Goal: Task Accomplishment & Management: Manage account settings

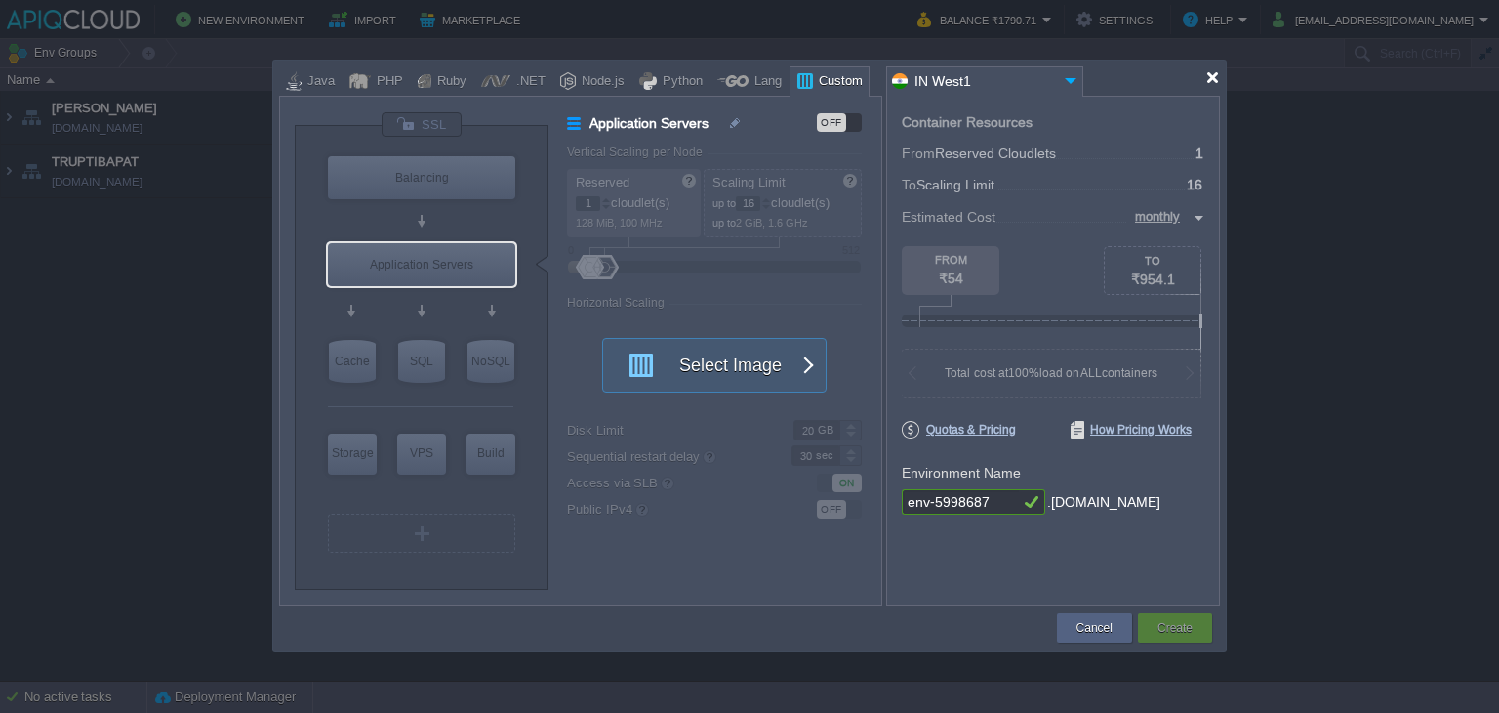
click at [1217, 78] on div at bounding box center [1212, 77] width 15 height 15
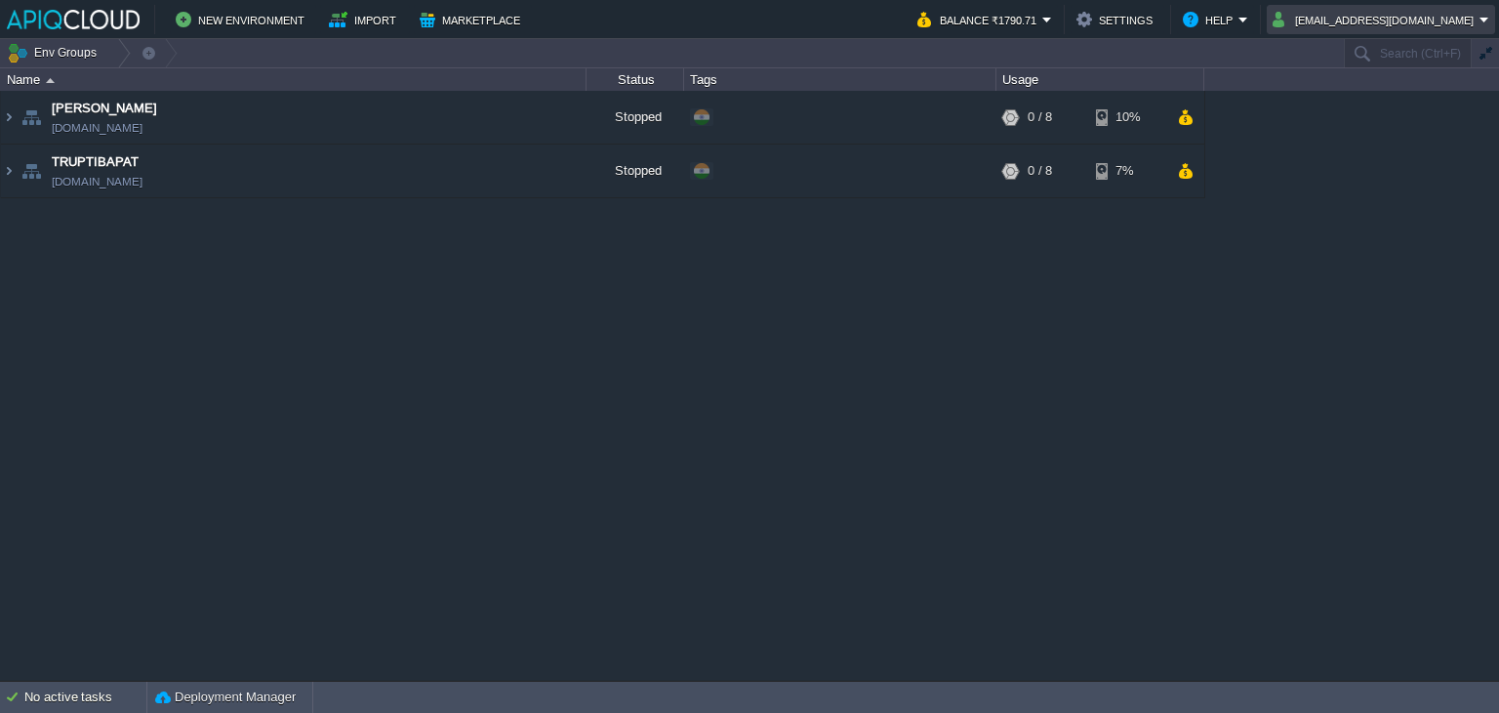
click at [1427, 24] on button "[EMAIL_ADDRESS][DOMAIN_NAME]" at bounding box center [1376, 19] width 207 height 23
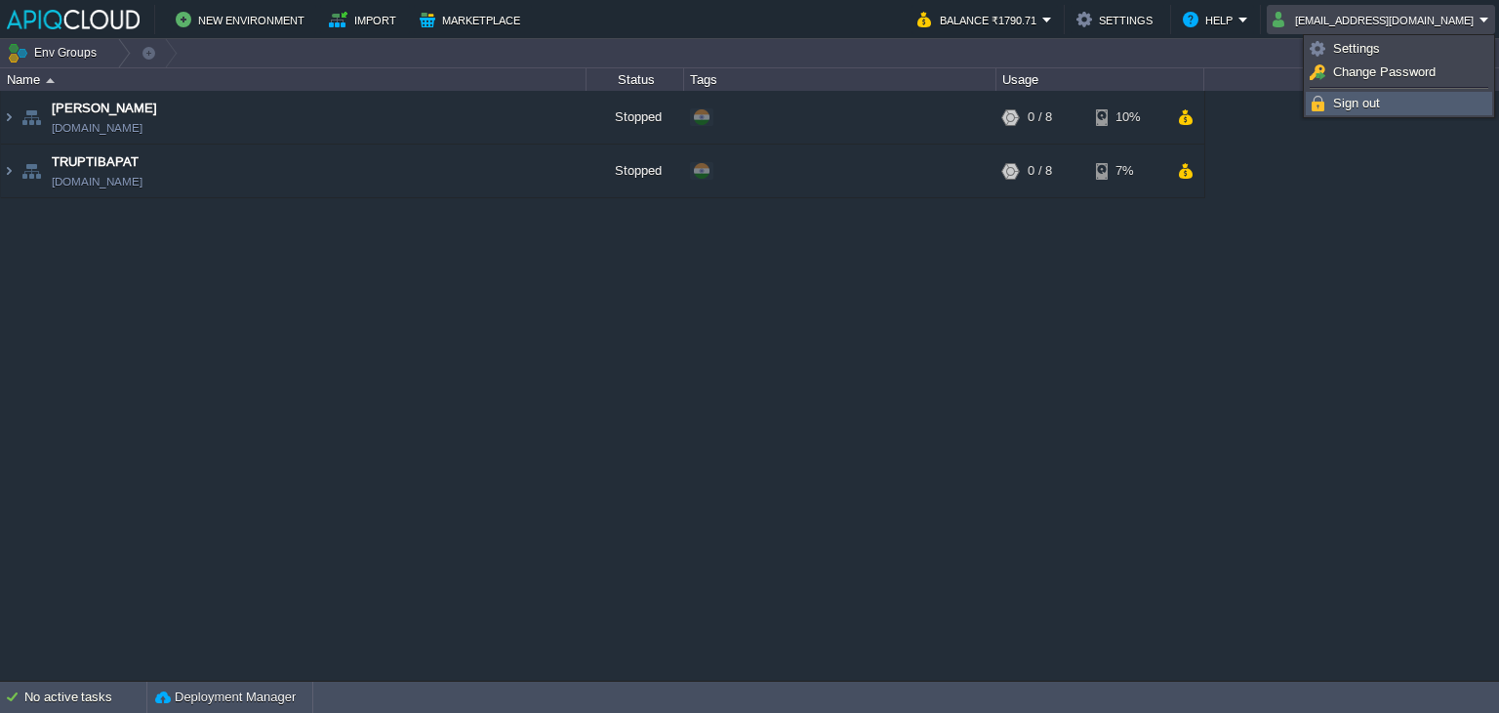
click at [1355, 104] on span "Sign out" at bounding box center [1356, 103] width 47 height 15
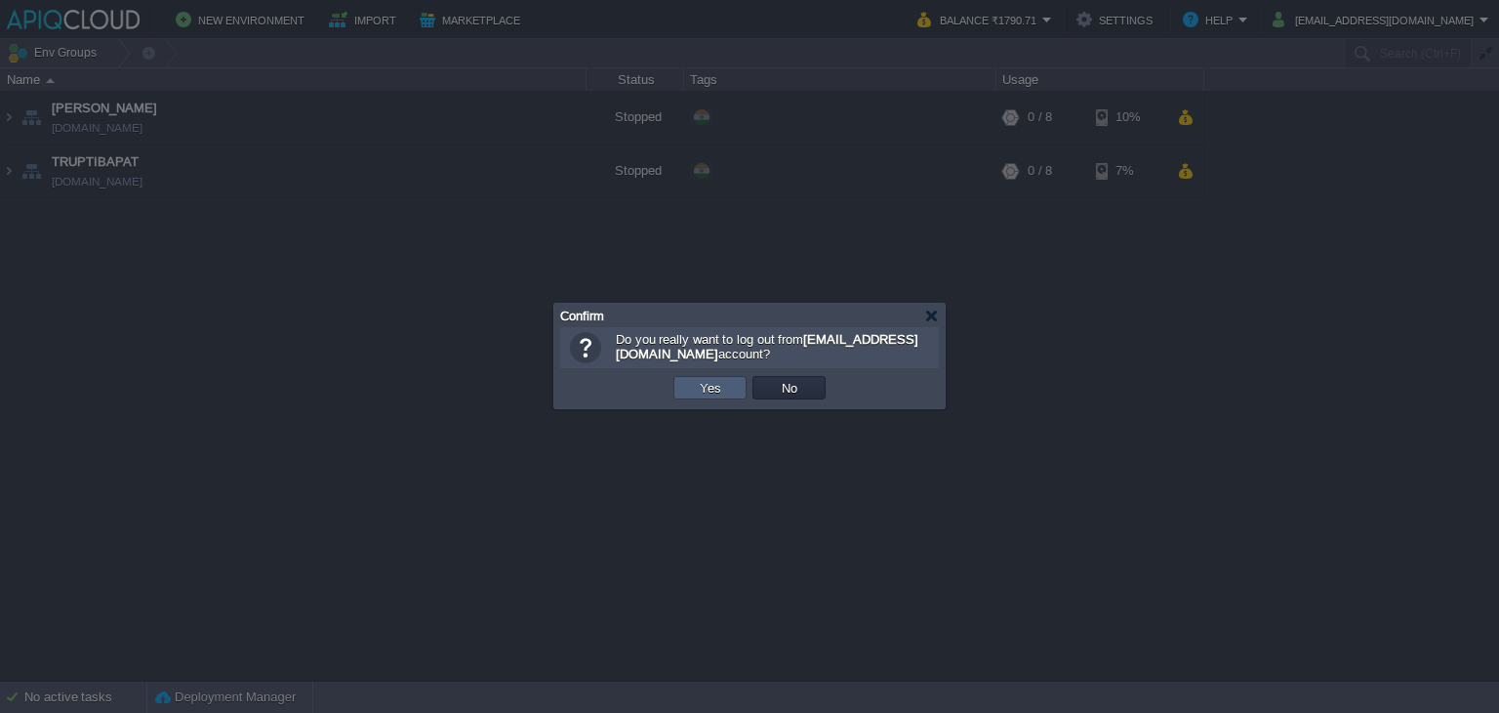
click at [720, 384] on button "Yes" at bounding box center [710, 388] width 33 height 18
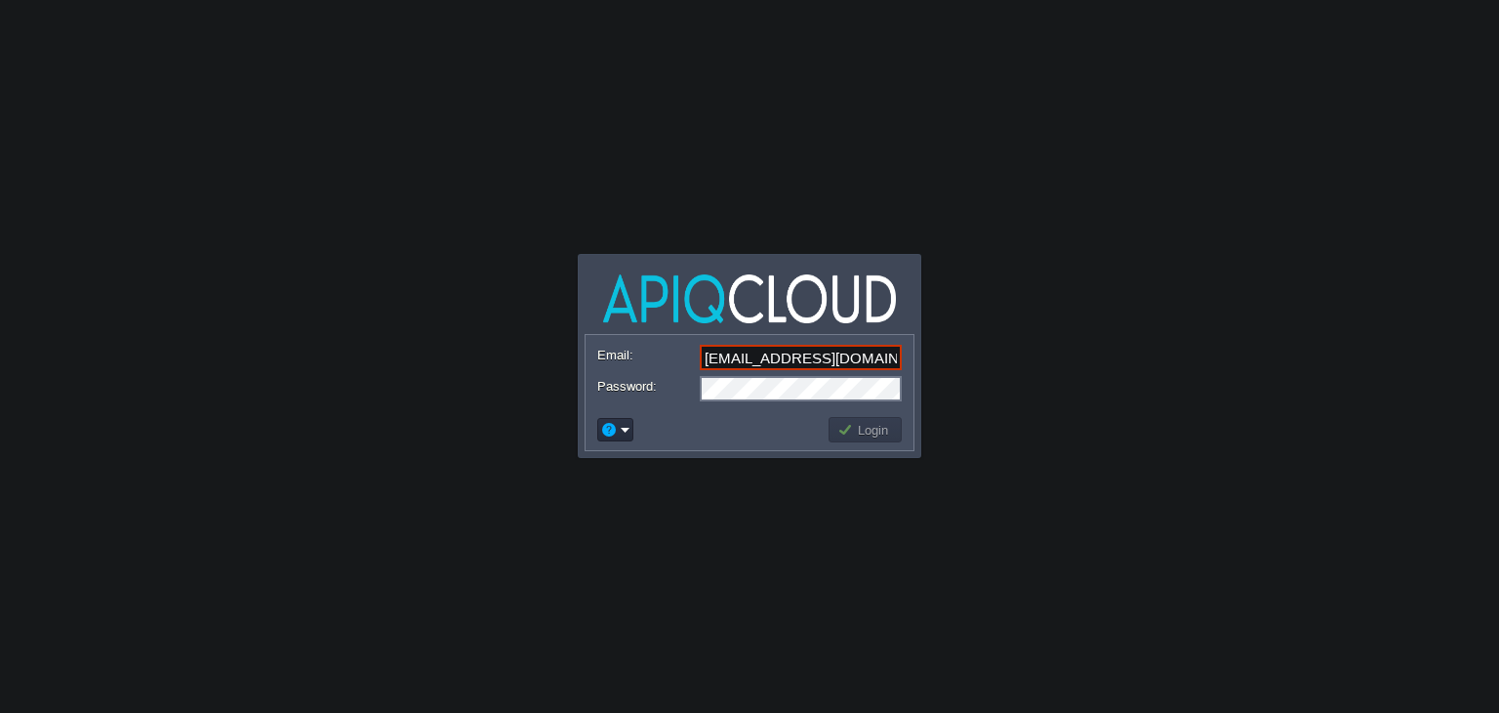
click at [814, 348] on input "[EMAIL_ADDRESS][DOMAIN_NAME]" at bounding box center [801, 357] width 202 height 25
type input "[EMAIL_ADDRESS][DOMAIN_NAME]"
click at [876, 434] on button "Login" at bounding box center [865, 430] width 57 height 18
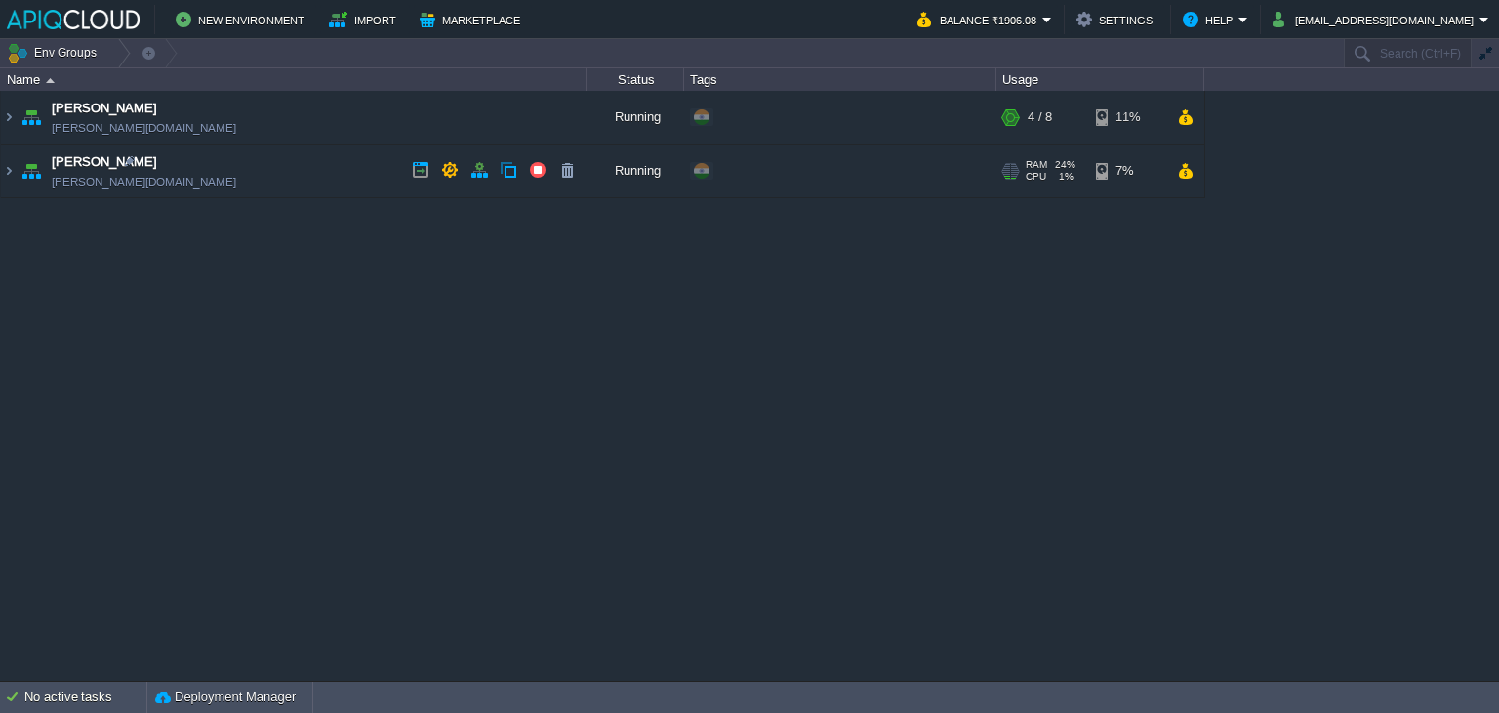
click at [361, 177] on td "[PERSON_NAME] [PERSON_NAME][DOMAIN_NAME]" at bounding box center [294, 171] width 586 height 54
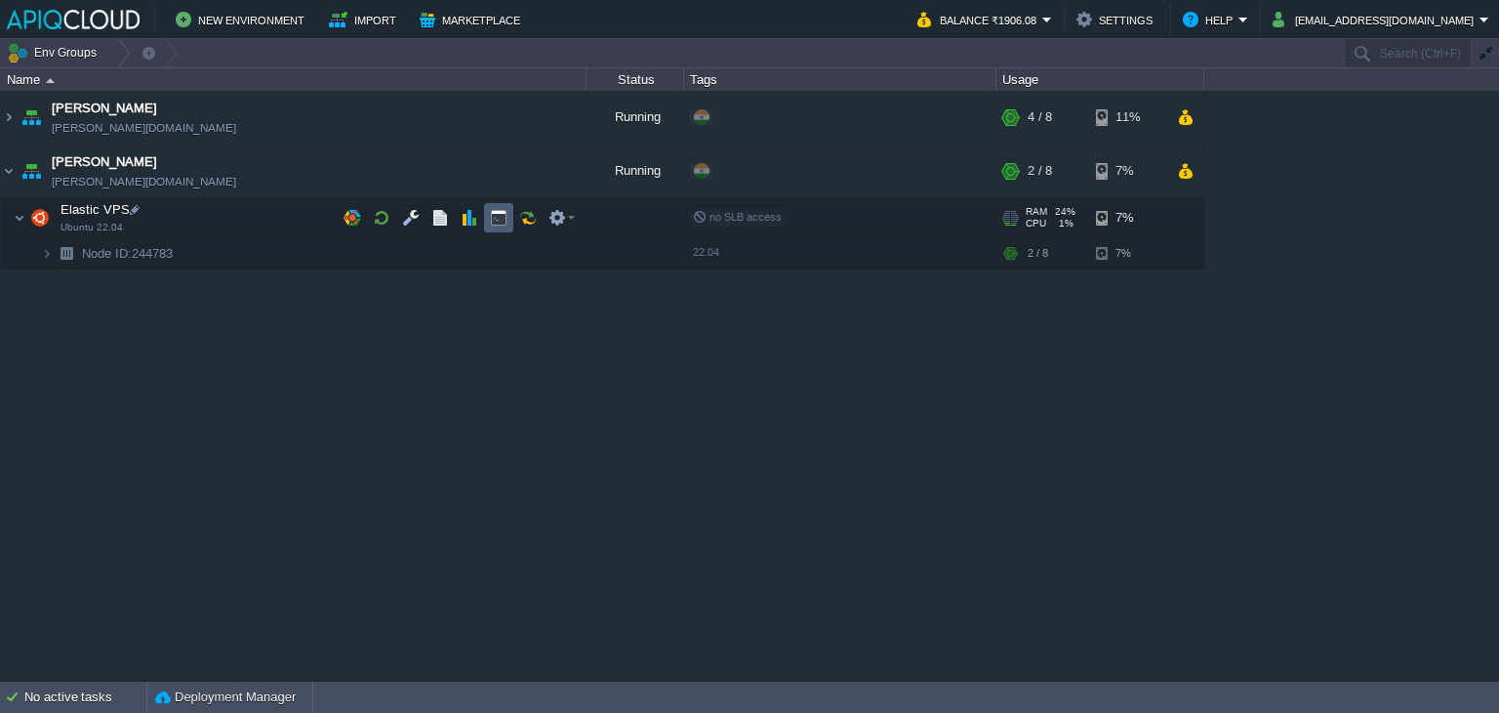
click at [496, 224] on button "button" at bounding box center [499, 218] width 18 height 18
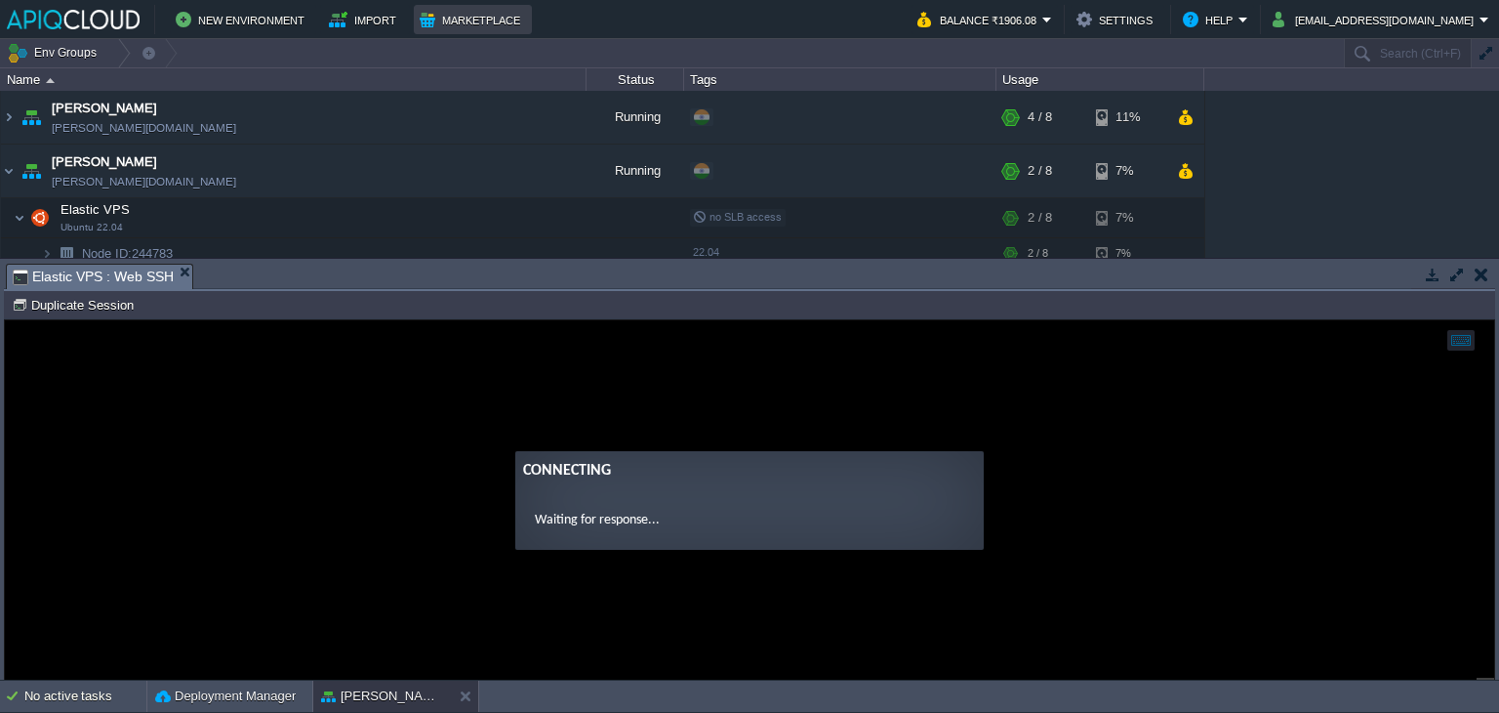
type input "#000000"
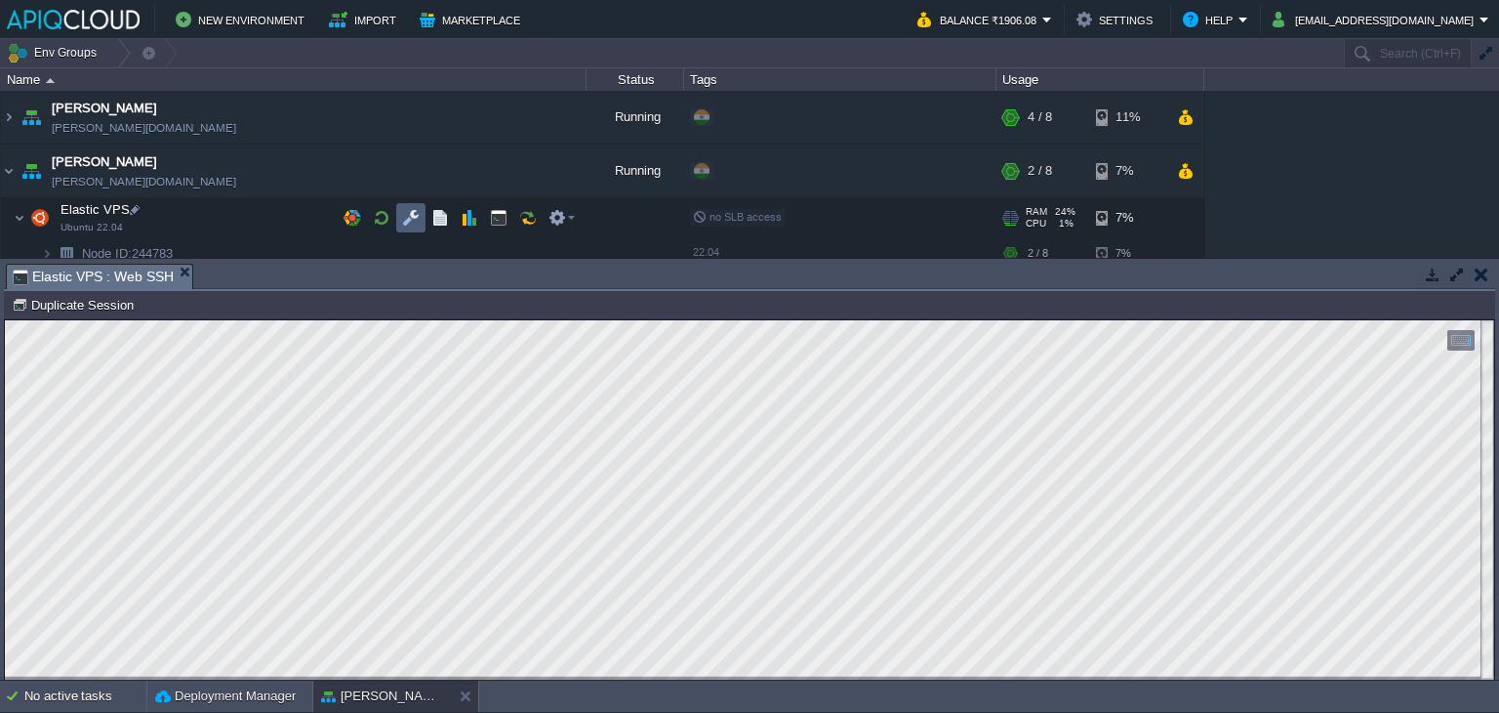
click at [402, 216] on button "button" at bounding box center [411, 218] width 18 height 18
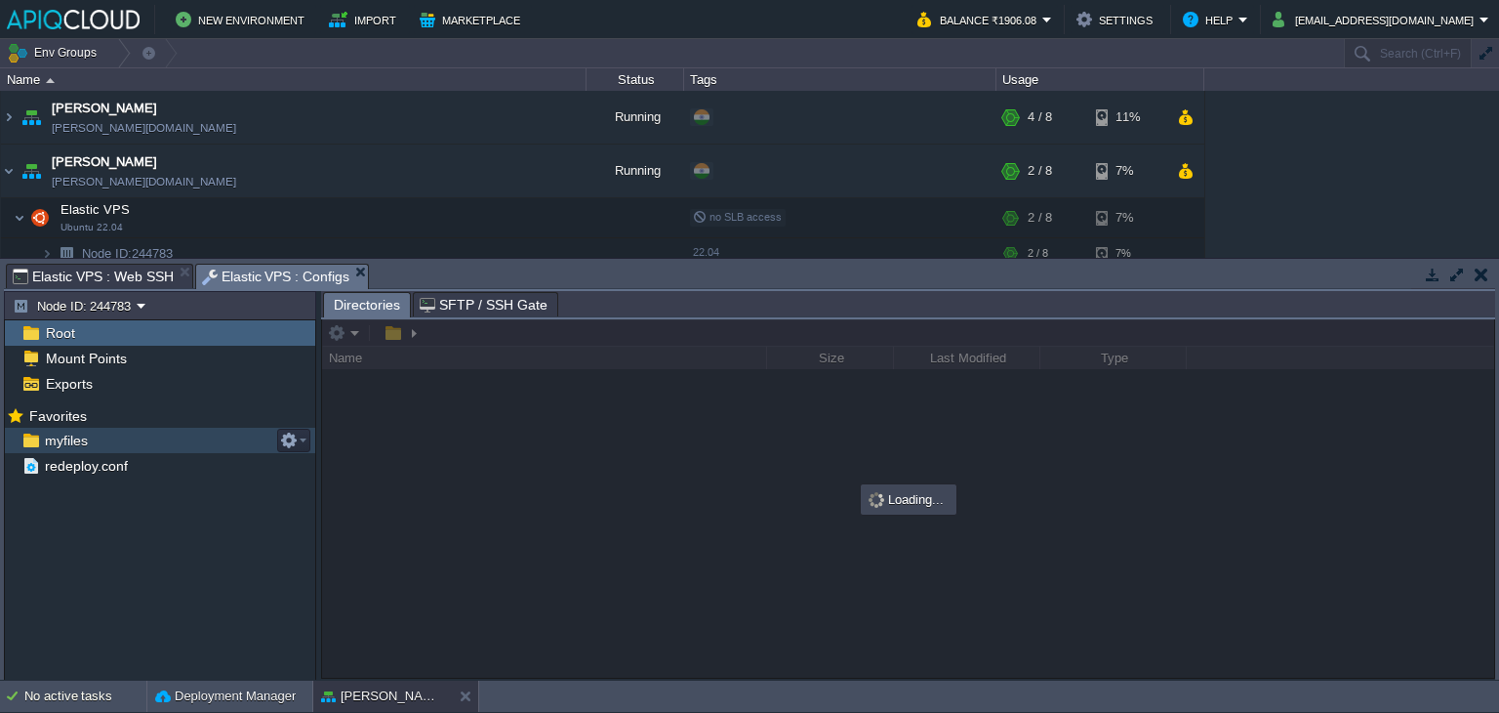
click at [77, 439] on span "myfiles" at bounding box center [66, 440] width 50 height 18
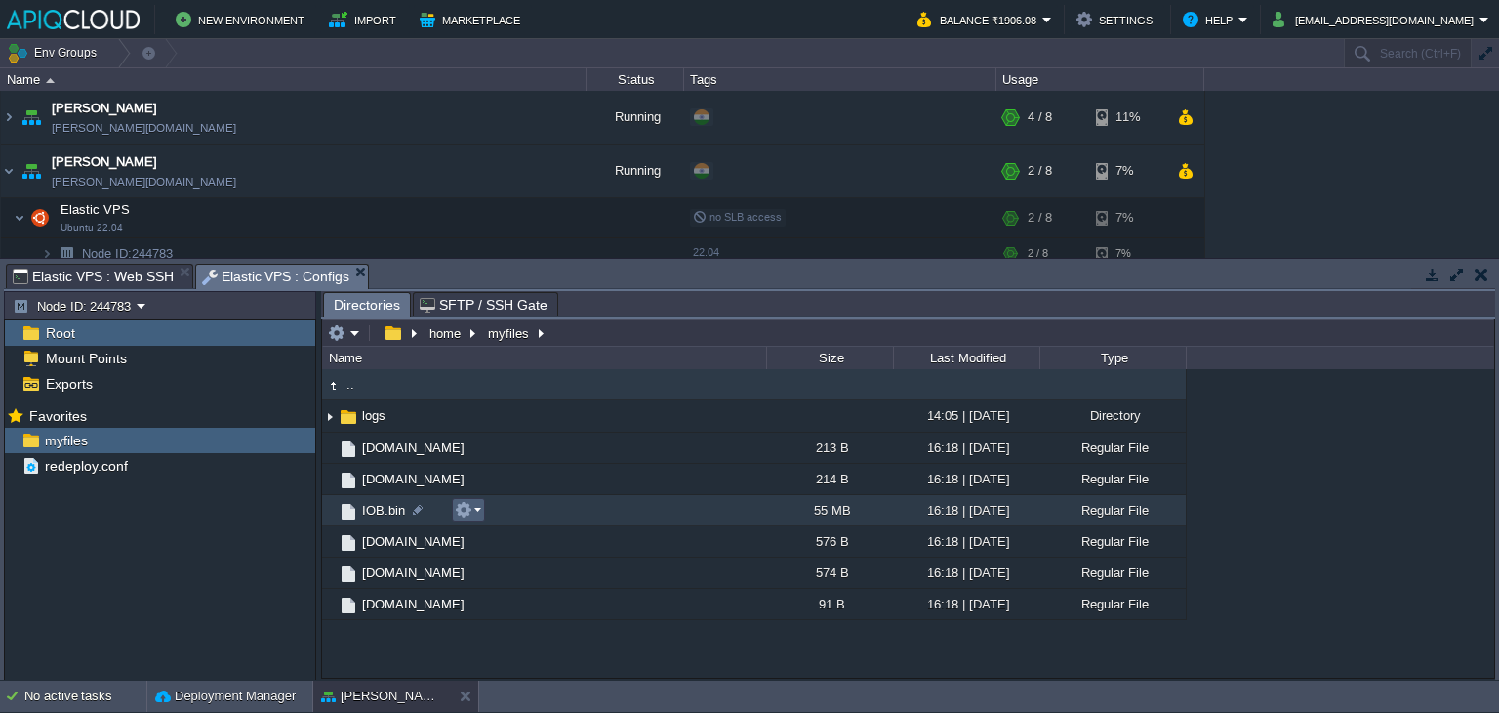
click at [472, 508] on em at bounding box center [468, 510] width 26 height 18
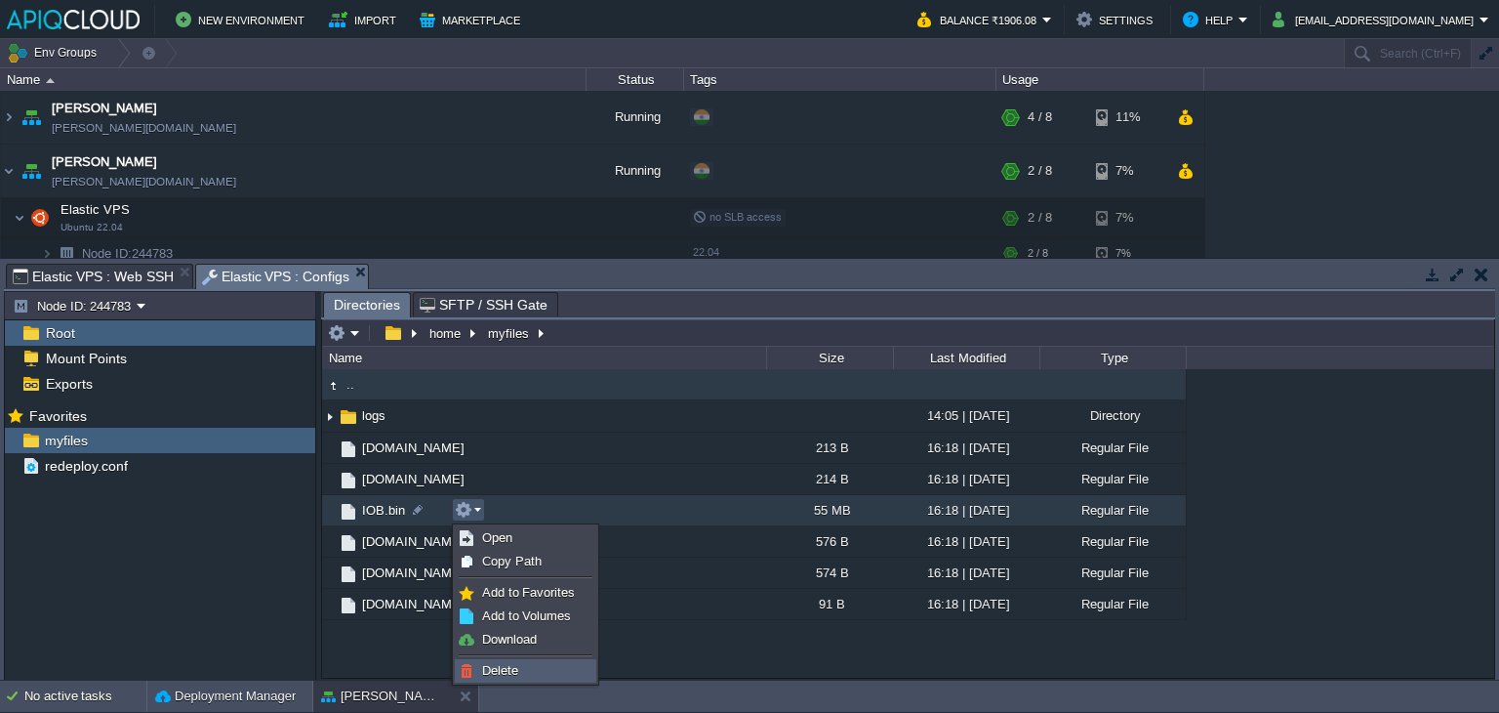
click at [517, 668] on span "Delete" at bounding box center [500, 670] width 36 height 15
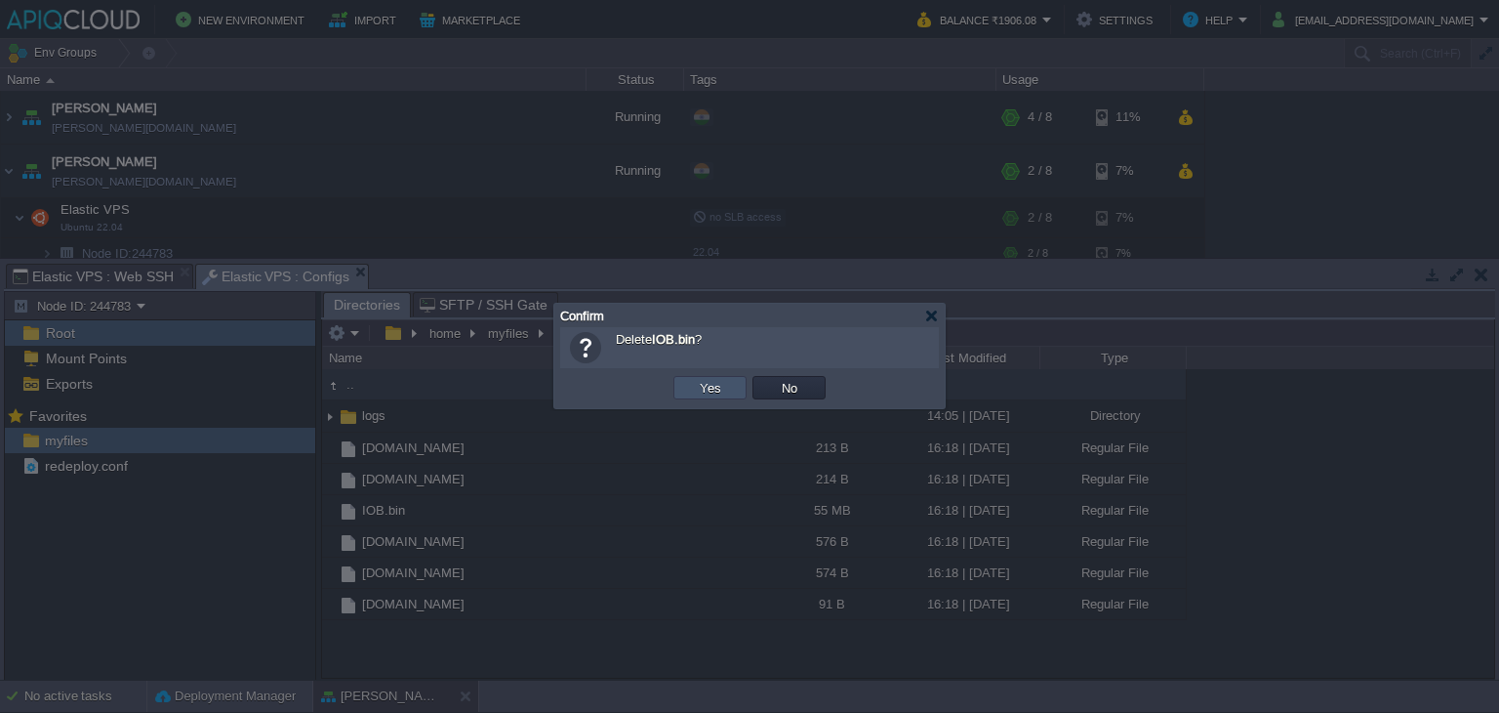
click at [696, 379] on button "Yes" at bounding box center [710, 388] width 33 height 18
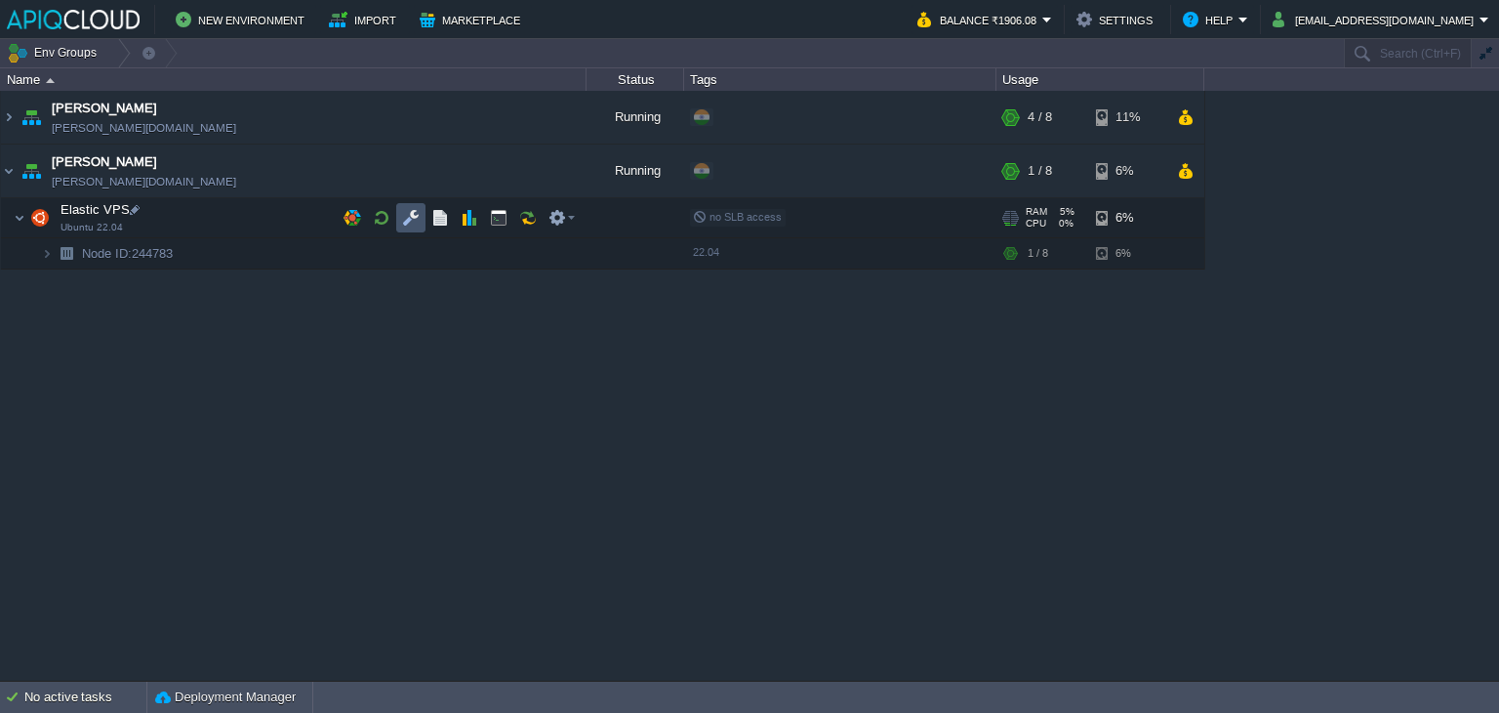
click at [409, 216] on button "button" at bounding box center [411, 218] width 18 height 18
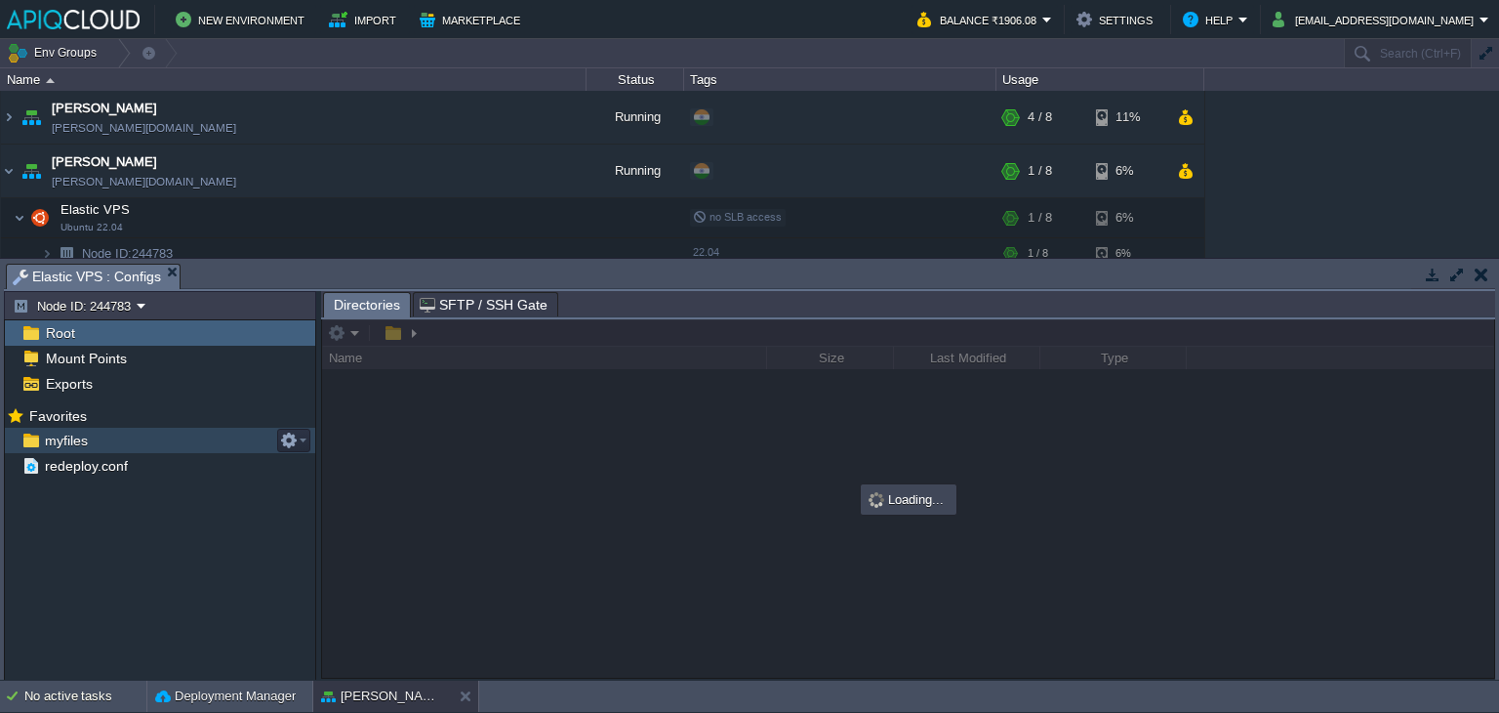
click at [60, 440] on span "myfiles" at bounding box center [66, 440] width 50 height 18
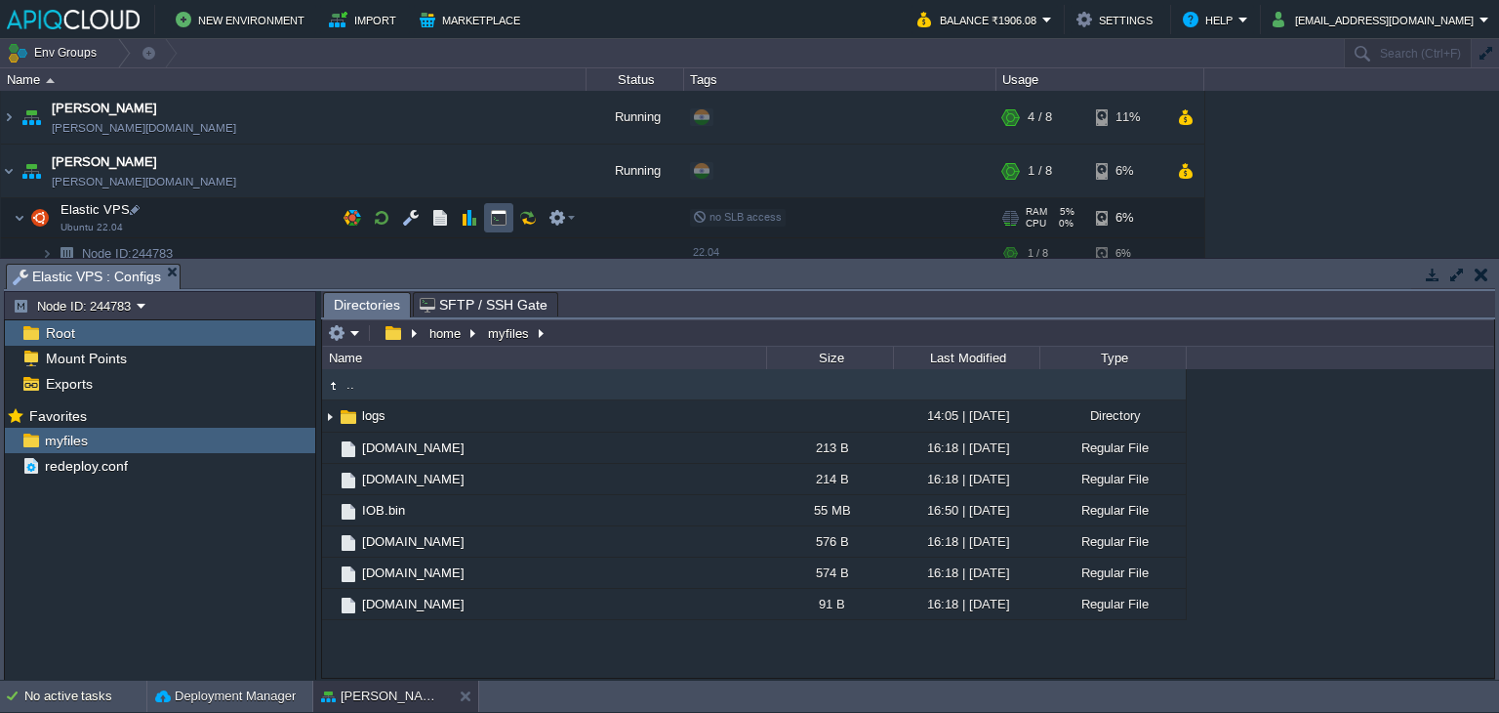
click at [495, 215] on button "button" at bounding box center [499, 218] width 18 height 18
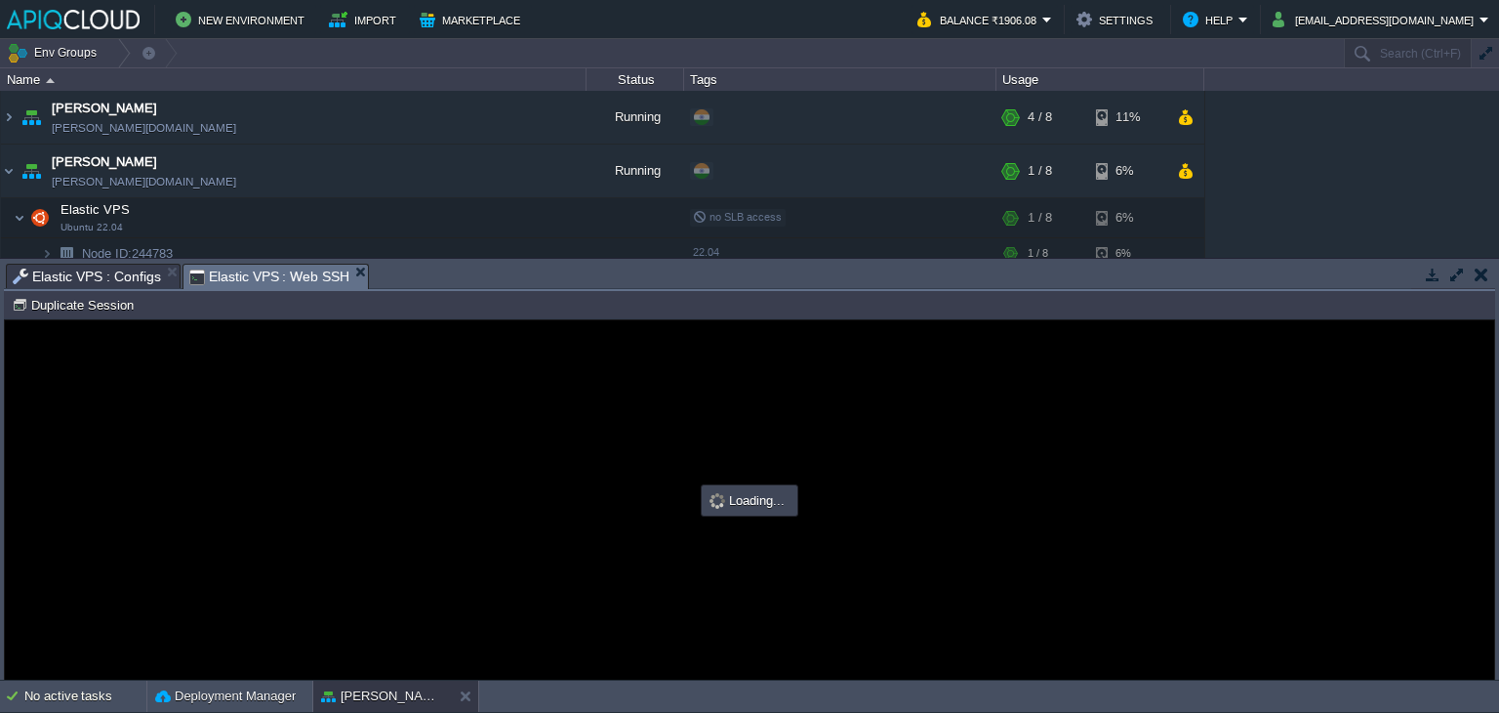
type input "#000000"
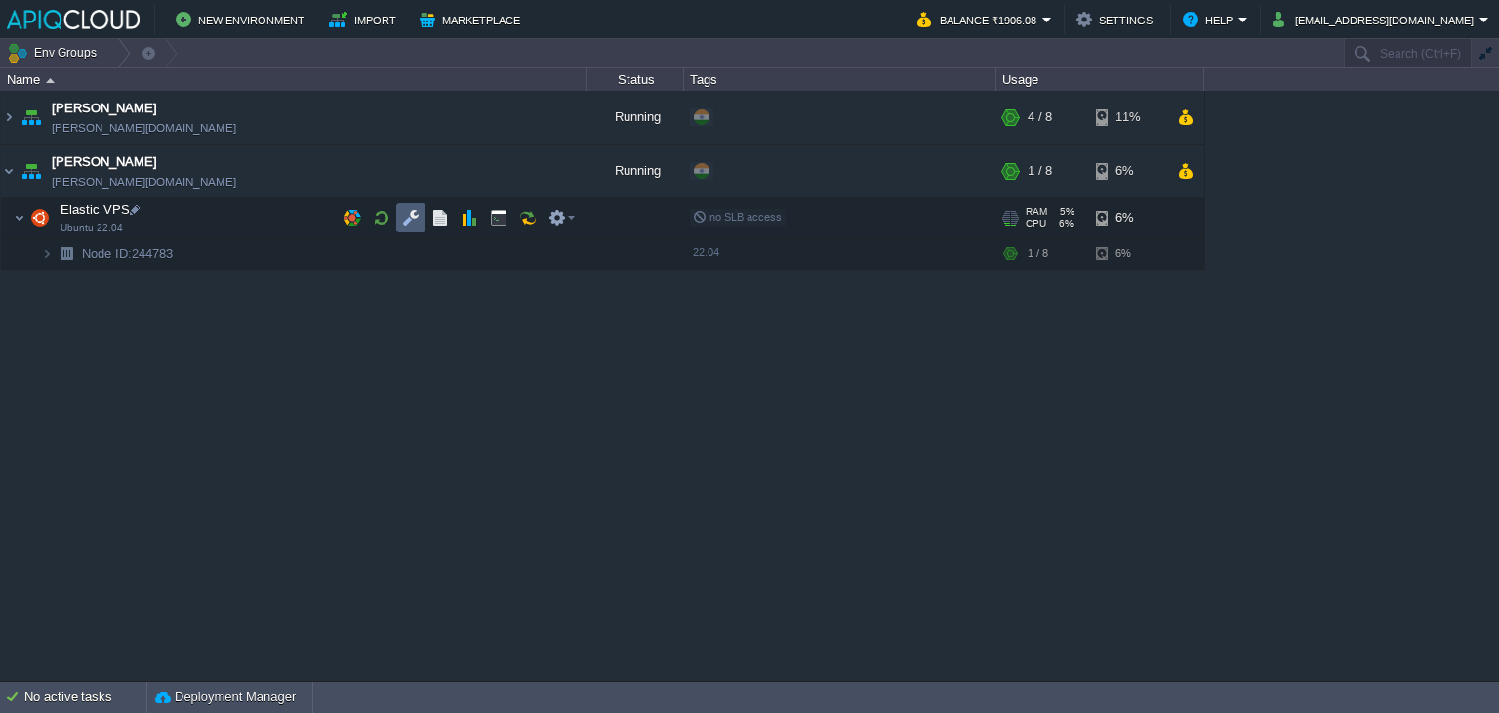
click at [411, 219] on button "button" at bounding box center [411, 218] width 18 height 18
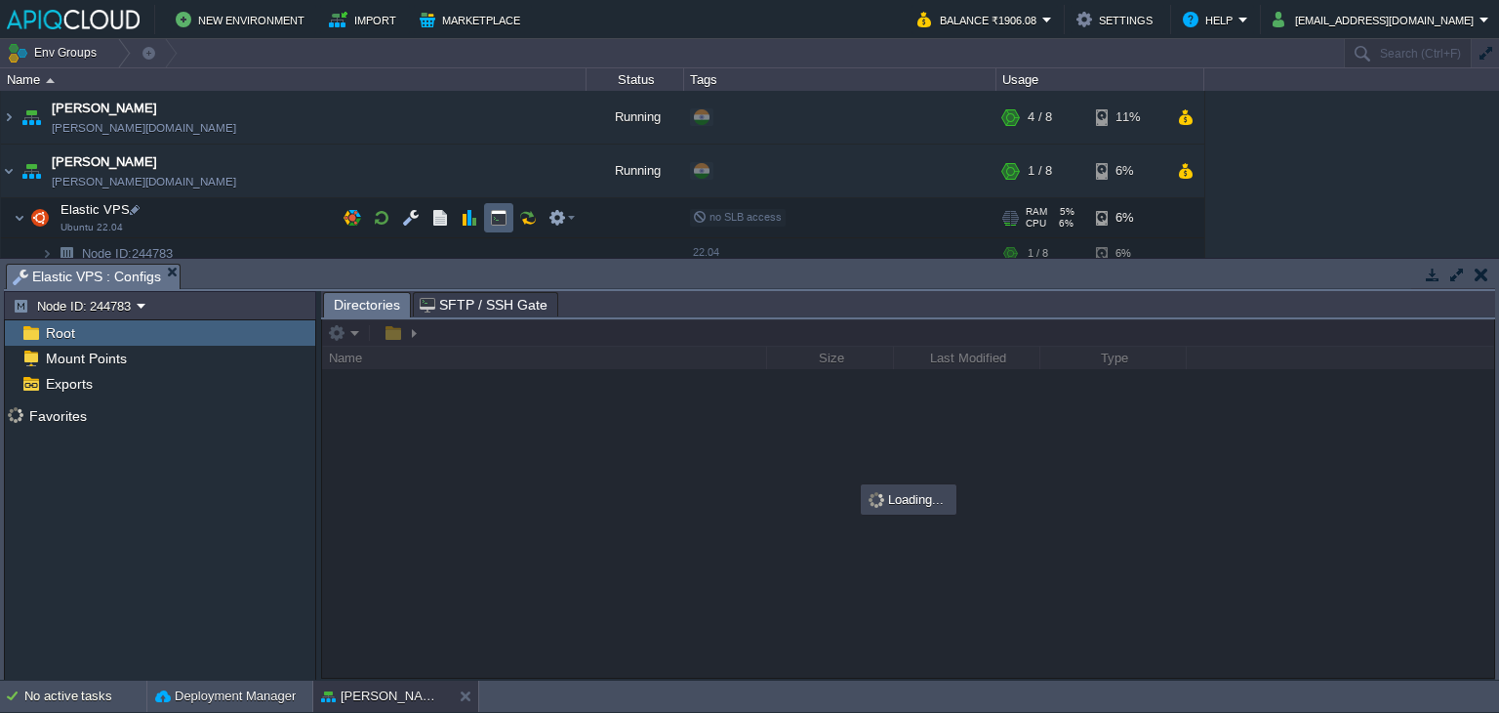
click at [484, 219] on td at bounding box center [498, 217] width 29 height 29
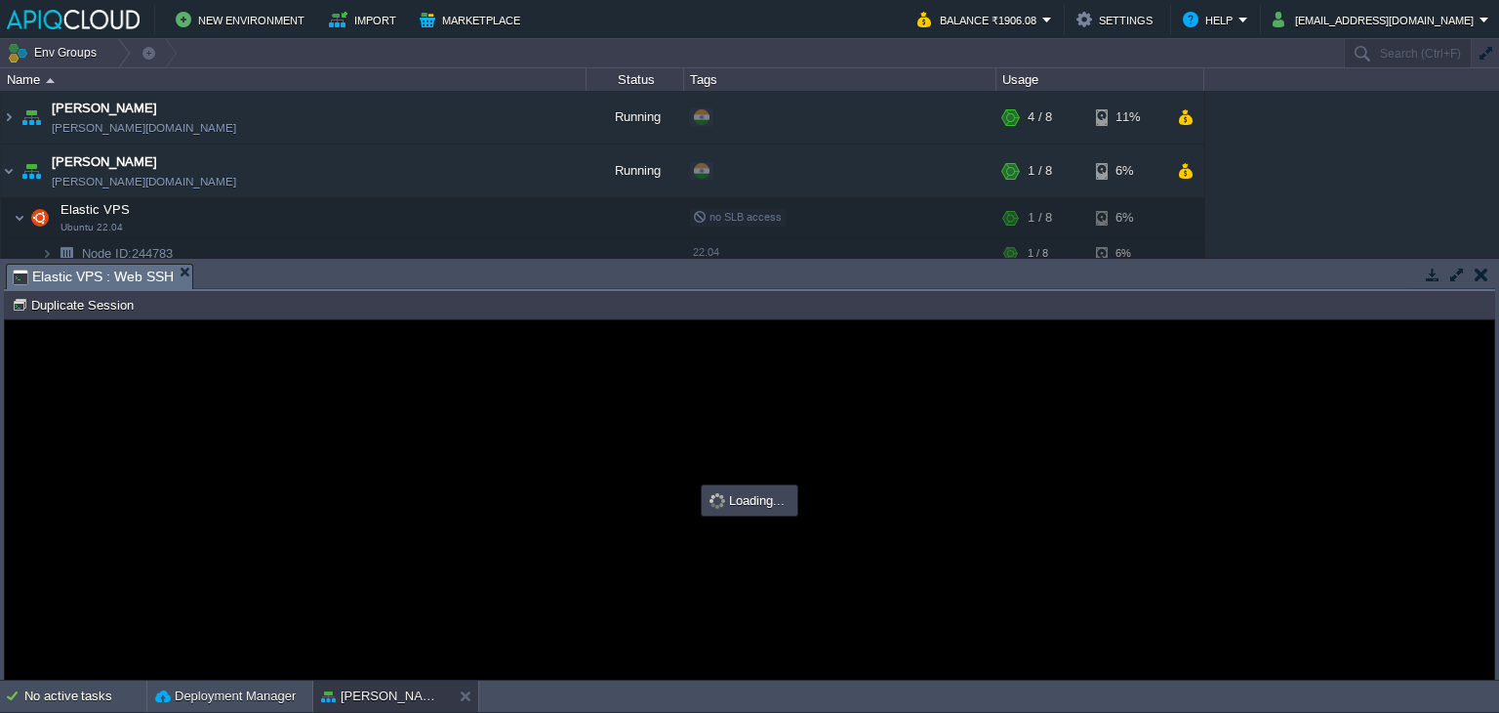
type input "#000000"
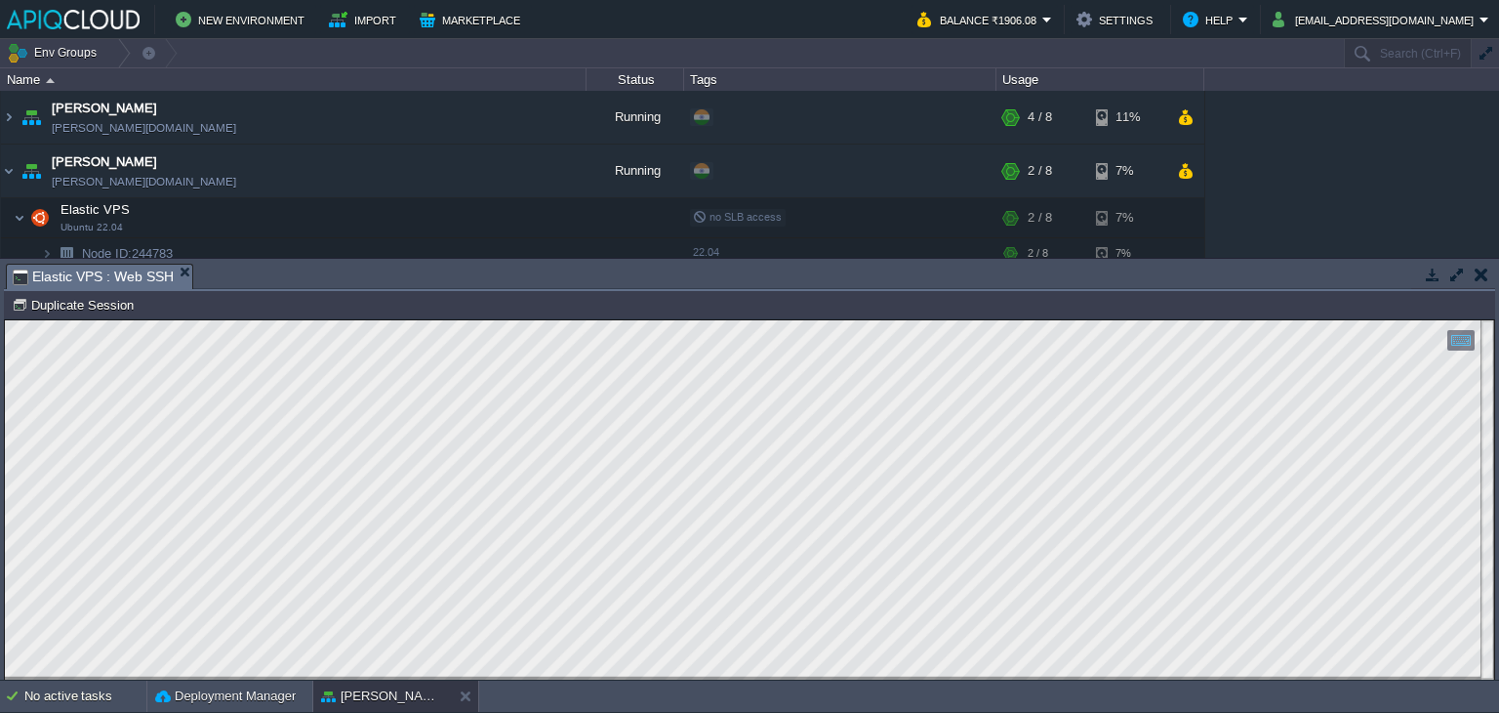
click at [1480, 274] on button "button" at bounding box center [1482, 274] width 14 height 18
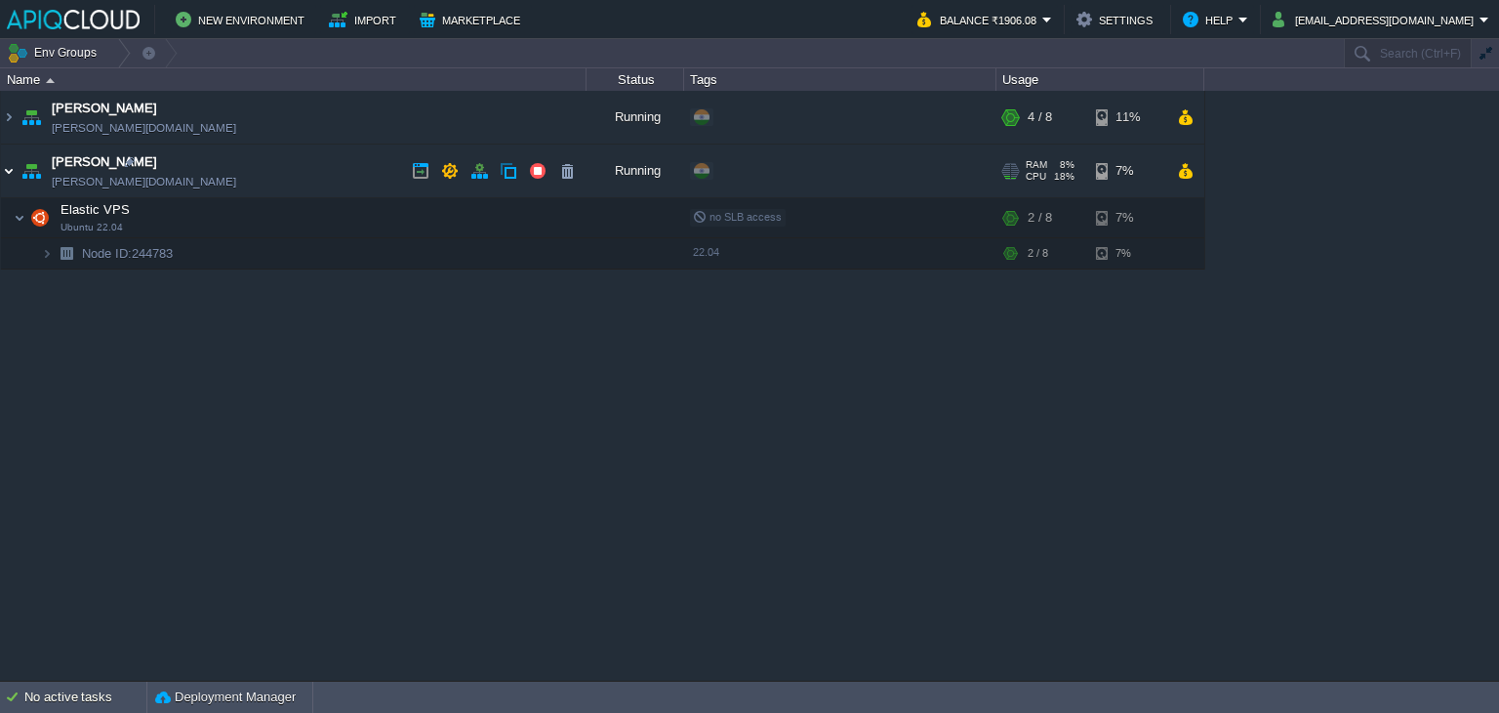
click at [13, 170] on img at bounding box center [9, 170] width 16 height 53
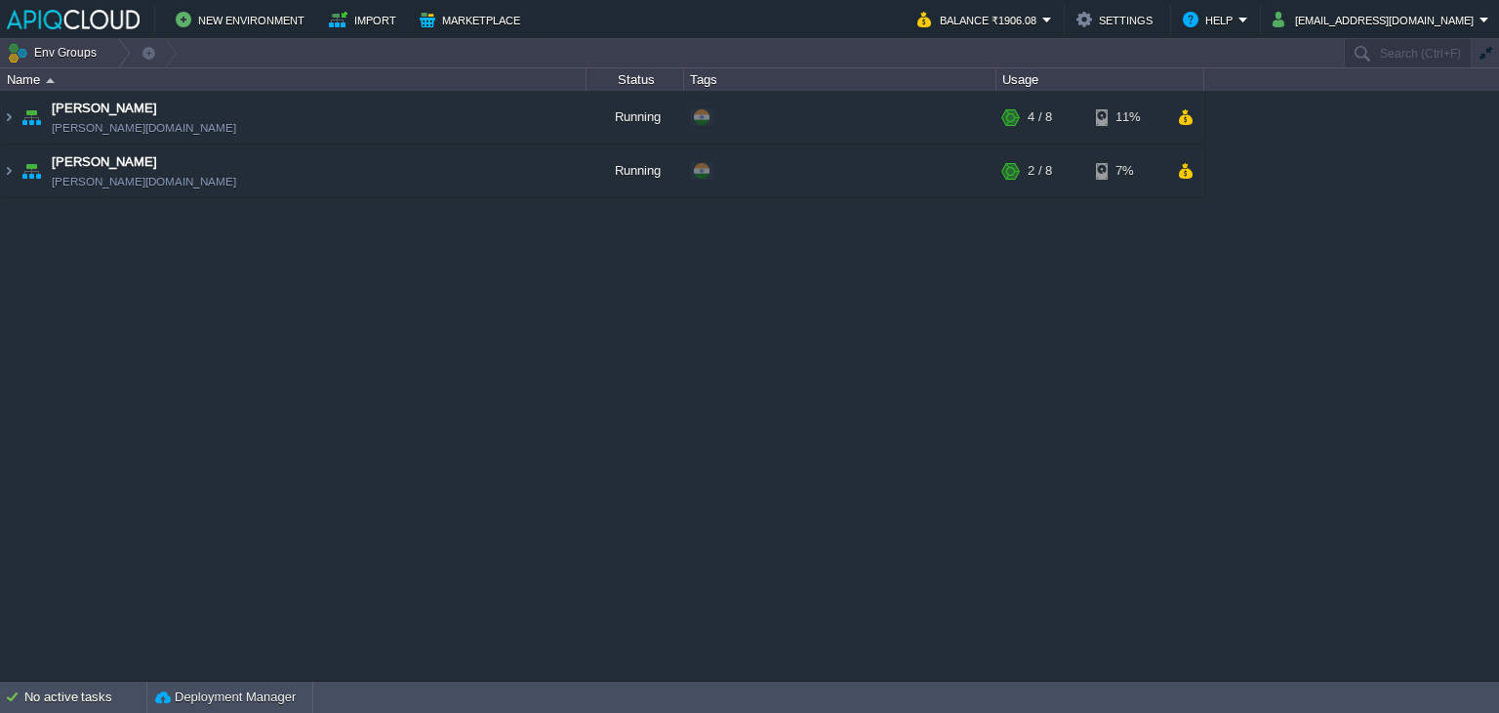
click at [639, 403] on div "Chaitanya [DOMAIN_NAME] Running + Add to Env Group RAM 38% CPU 1% 4 / 8 11% [PE…" at bounding box center [749, 386] width 1499 height 590
click at [1052, 12] on em "Balance ₹1906.08" at bounding box center [984, 19] width 135 height 23
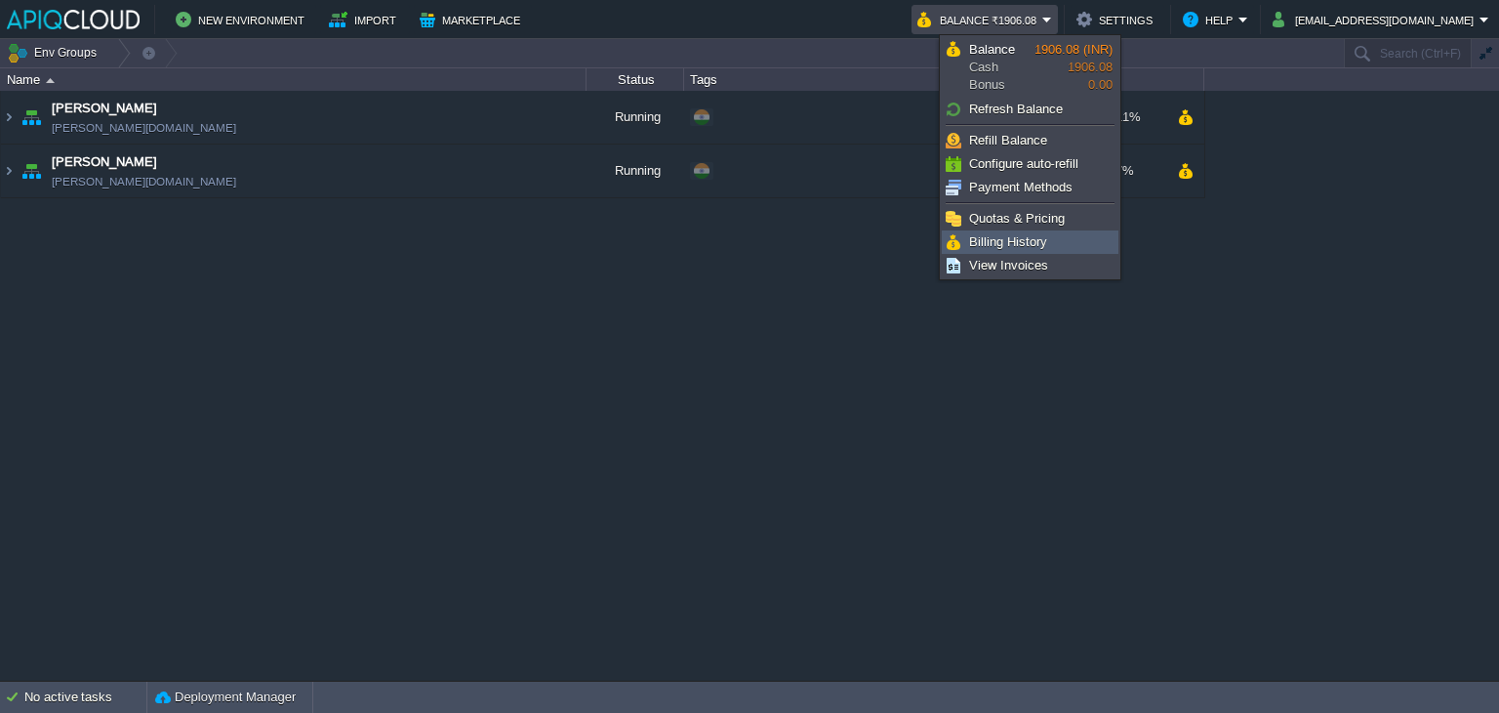
click at [1002, 243] on span "Billing History" at bounding box center [1008, 241] width 78 height 15
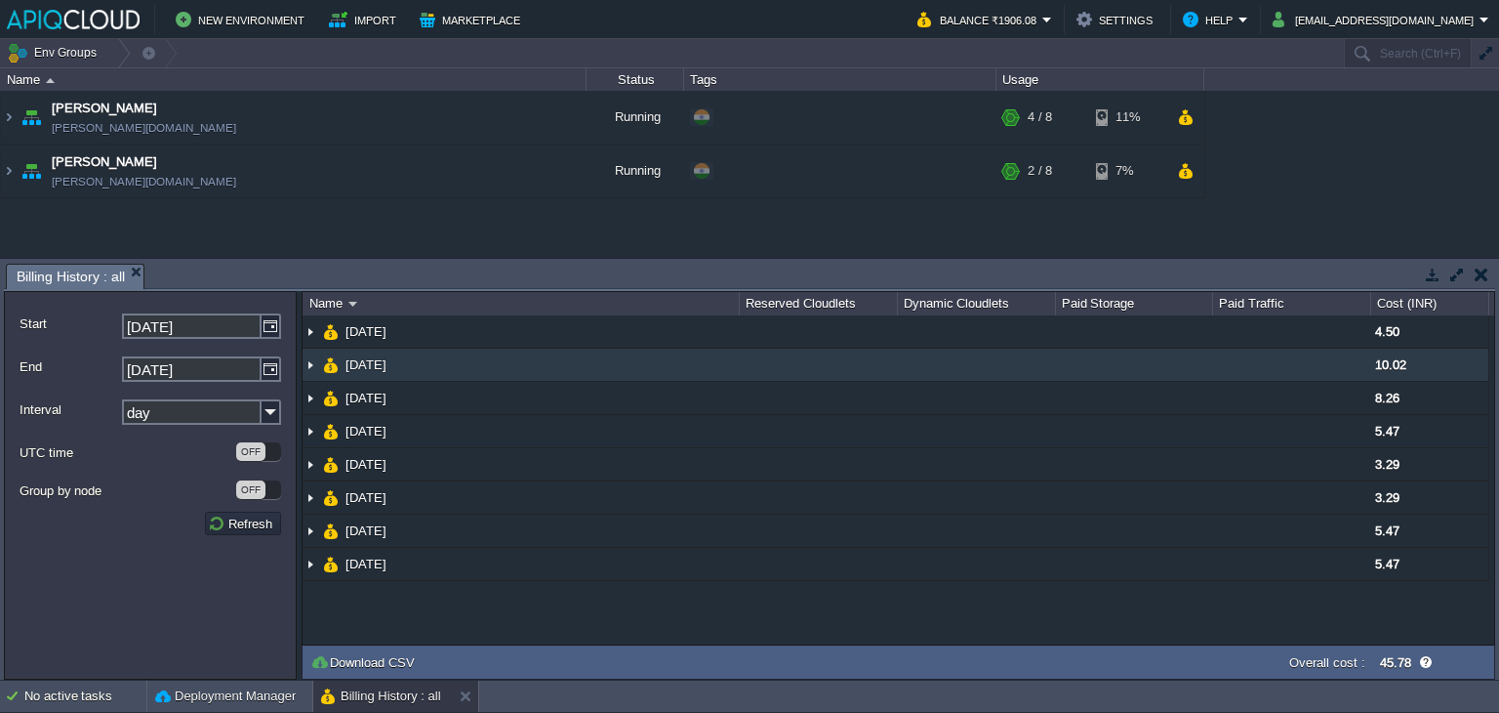
click at [316, 363] on img at bounding box center [311, 364] width 16 height 32
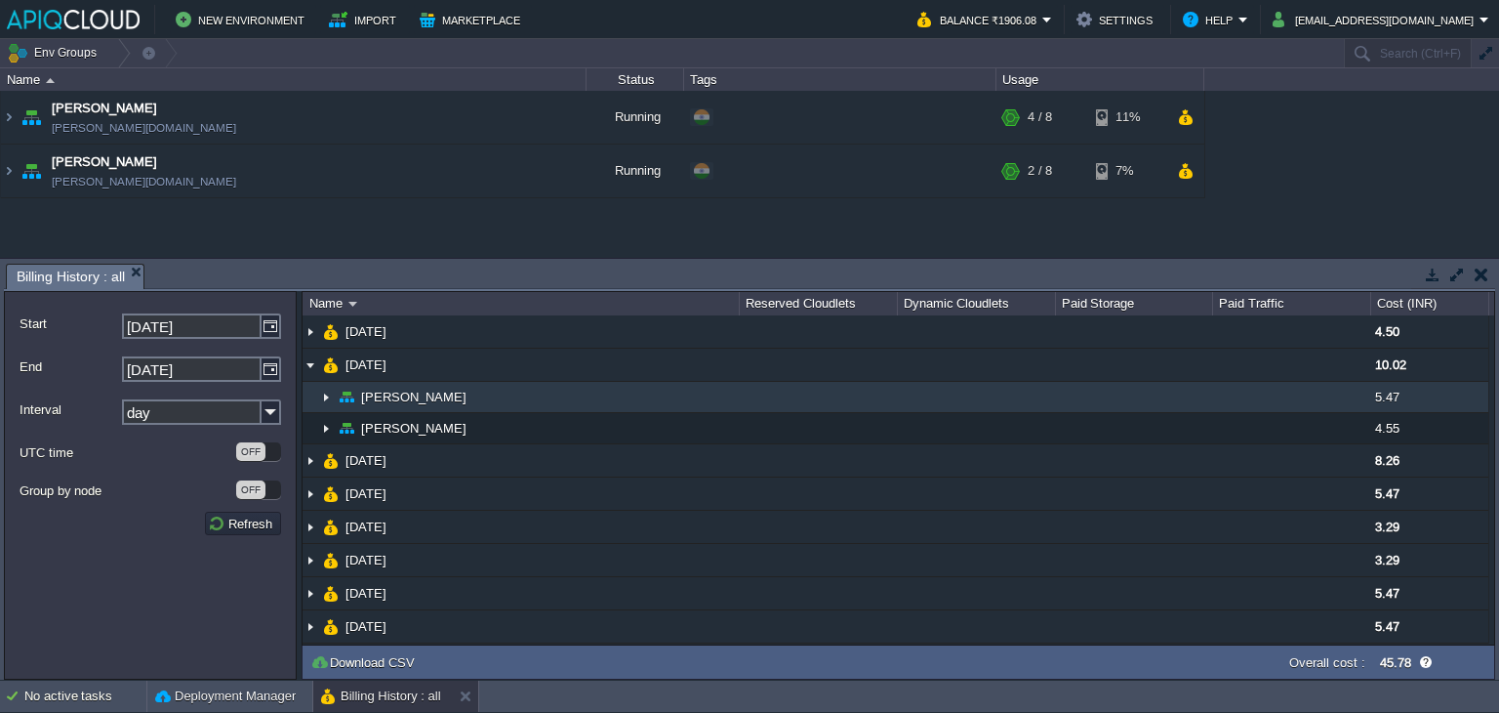
click at [324, 396] on img at bounding box center [326, 397] width 16 height 30
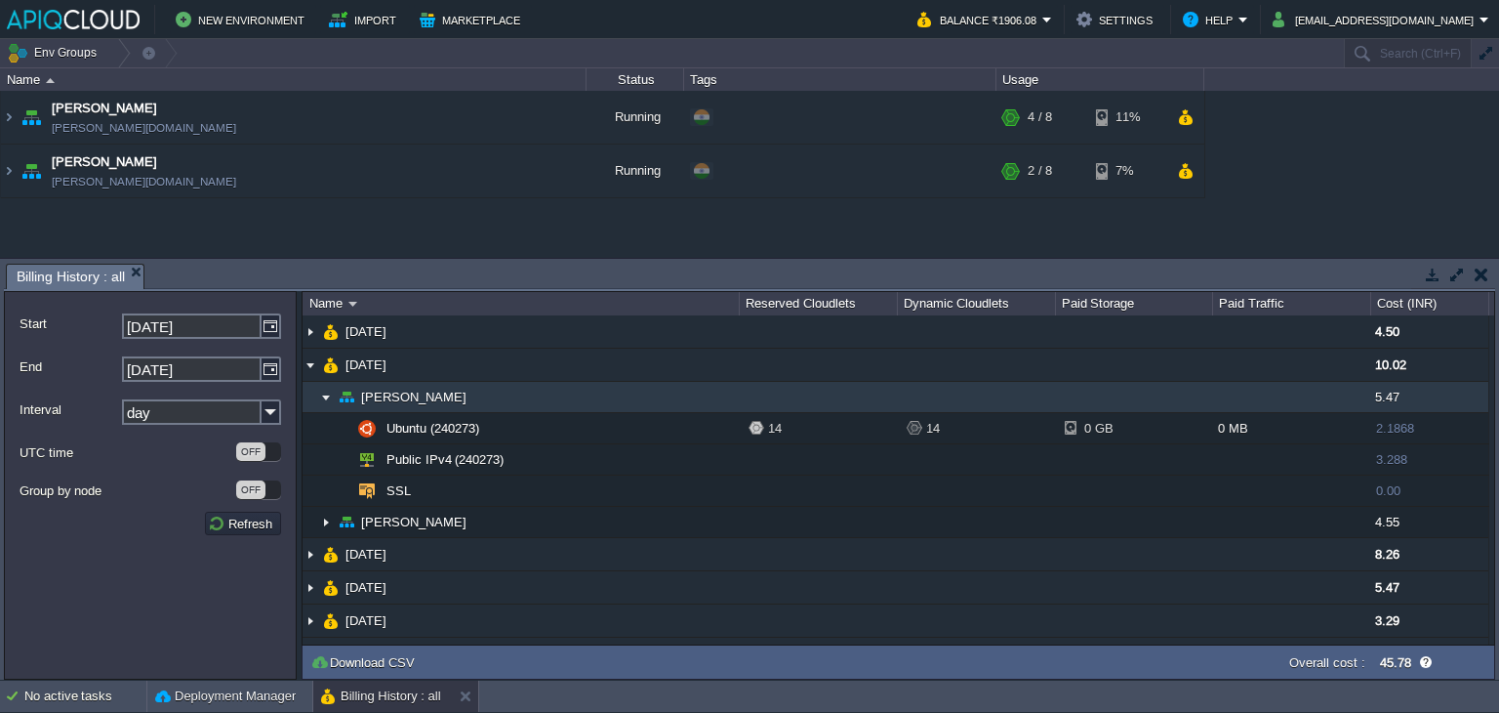
click at [324, 396] on img at bounding box center [326, 397] width 16 height 30
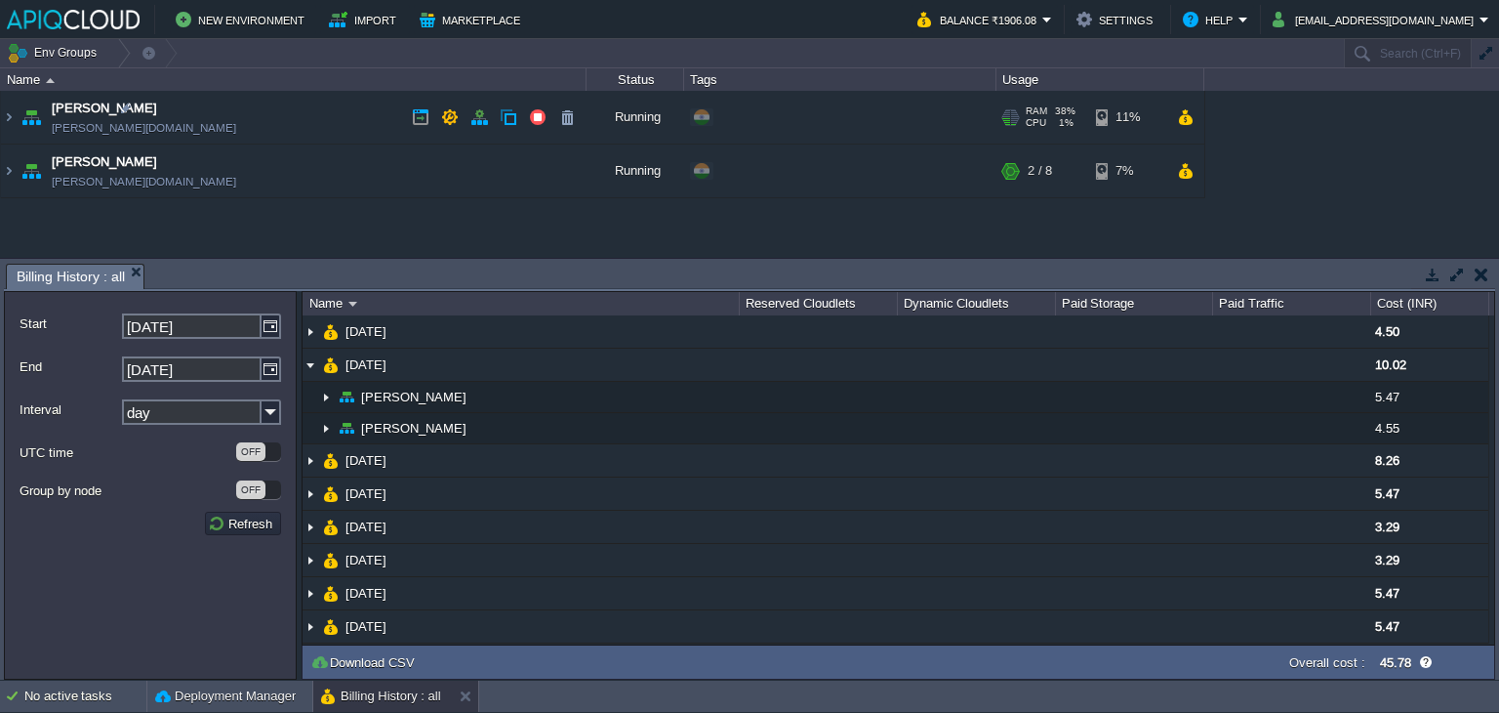
click at [343, 122] on td "Chaitanya [DOMAIN_NAME]" at bounding box center [294, 118] width 586 height 54
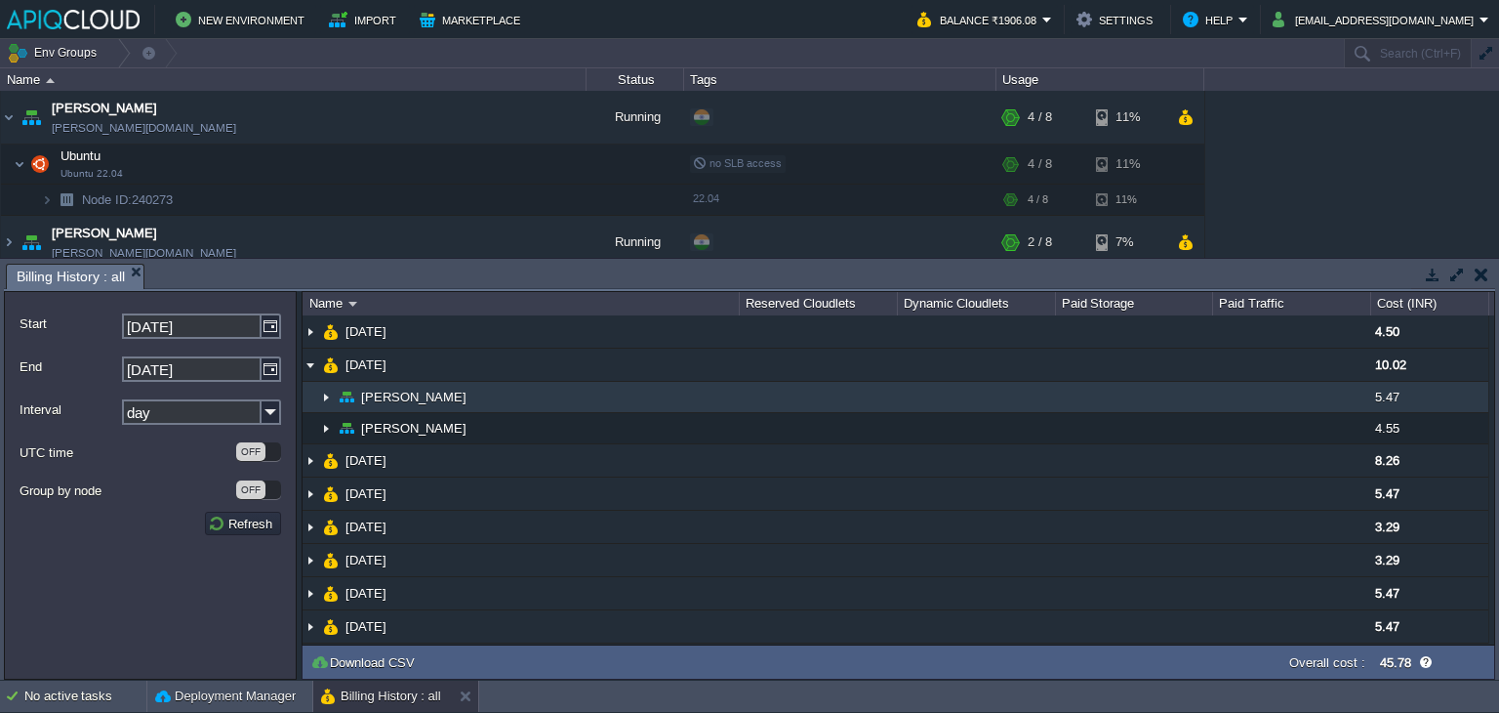
click at [328, 394] on img at bounding box center [326, 397] width 16 height 30
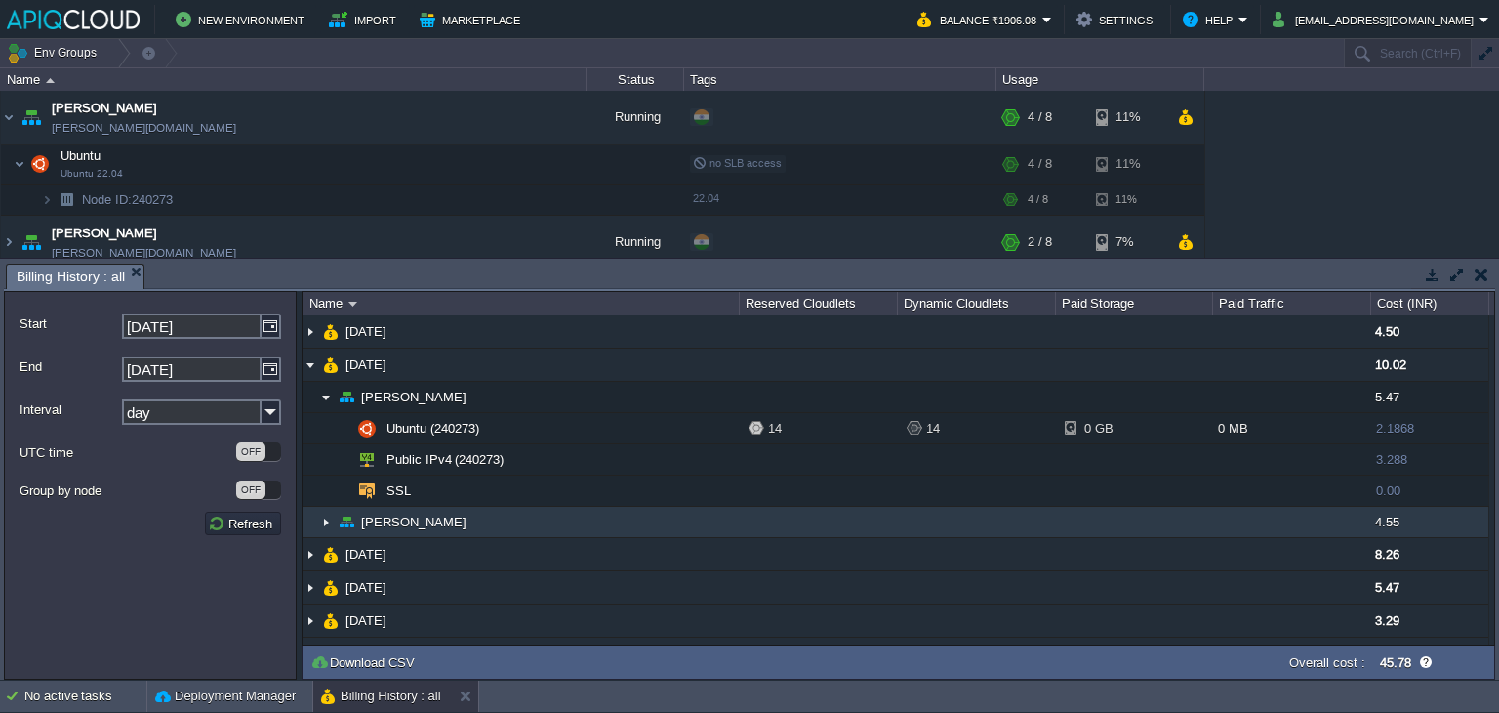
click at [326, 515] on img at bounding box center [326, 522] width 16 height 30
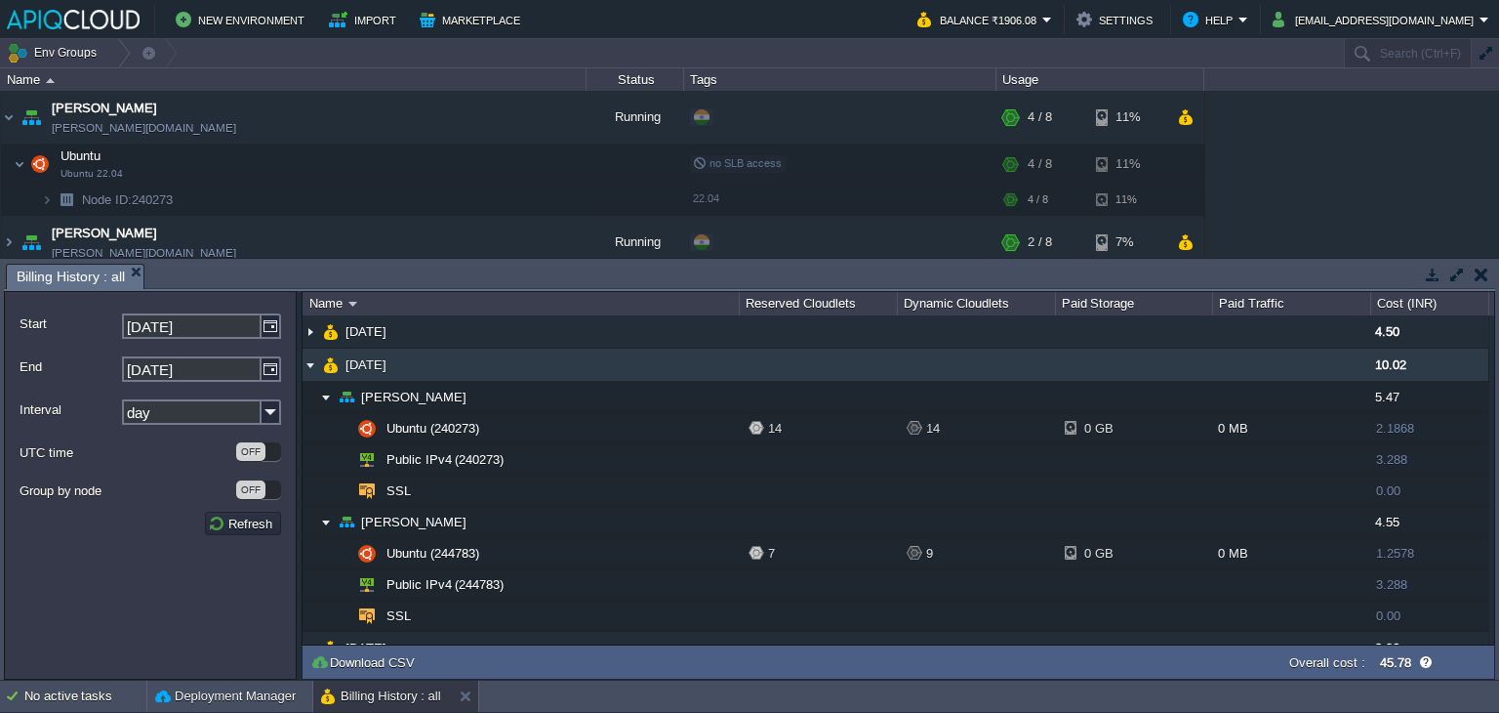
click at [305, 364] on img at bounding box center [311, 364] width 16 height 32
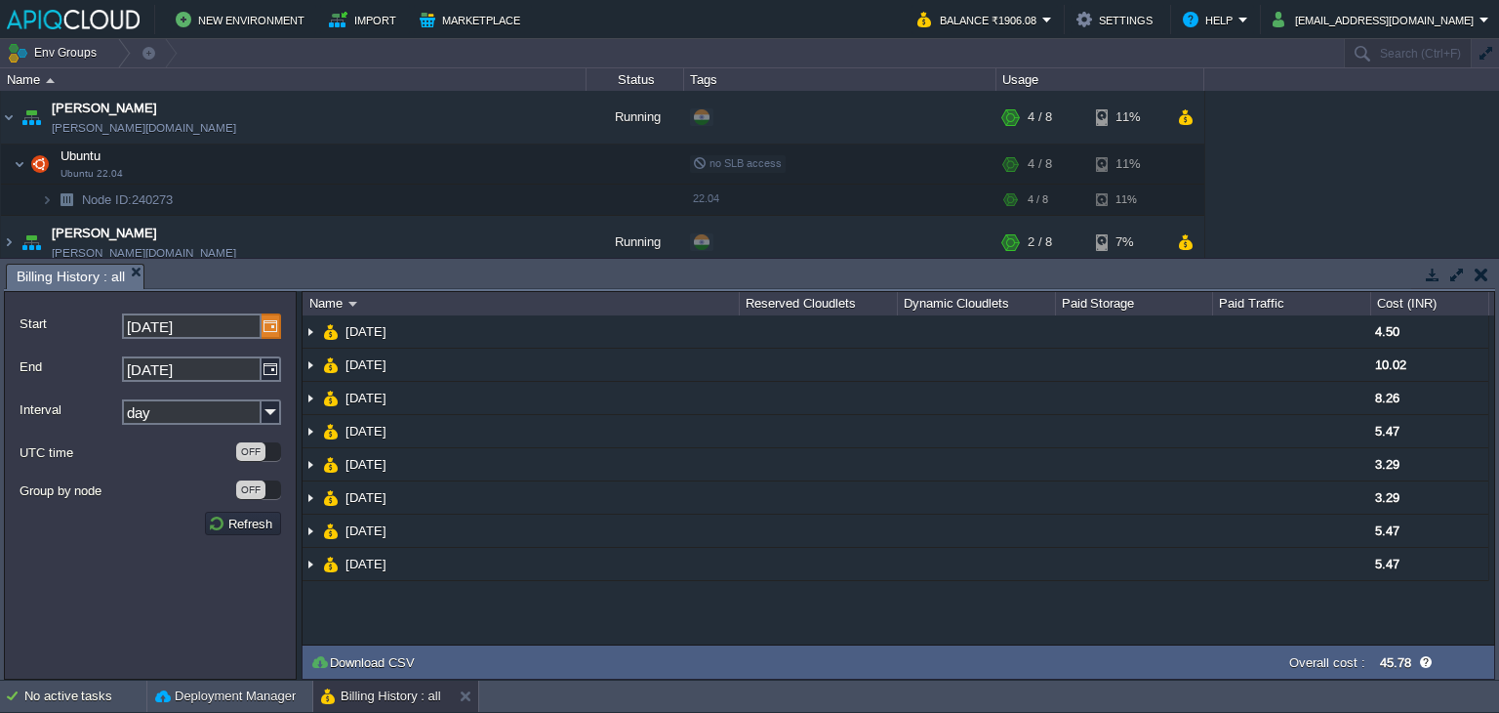
click at [268, 332] on img at bounding box center [272, 325] width 20 height 25
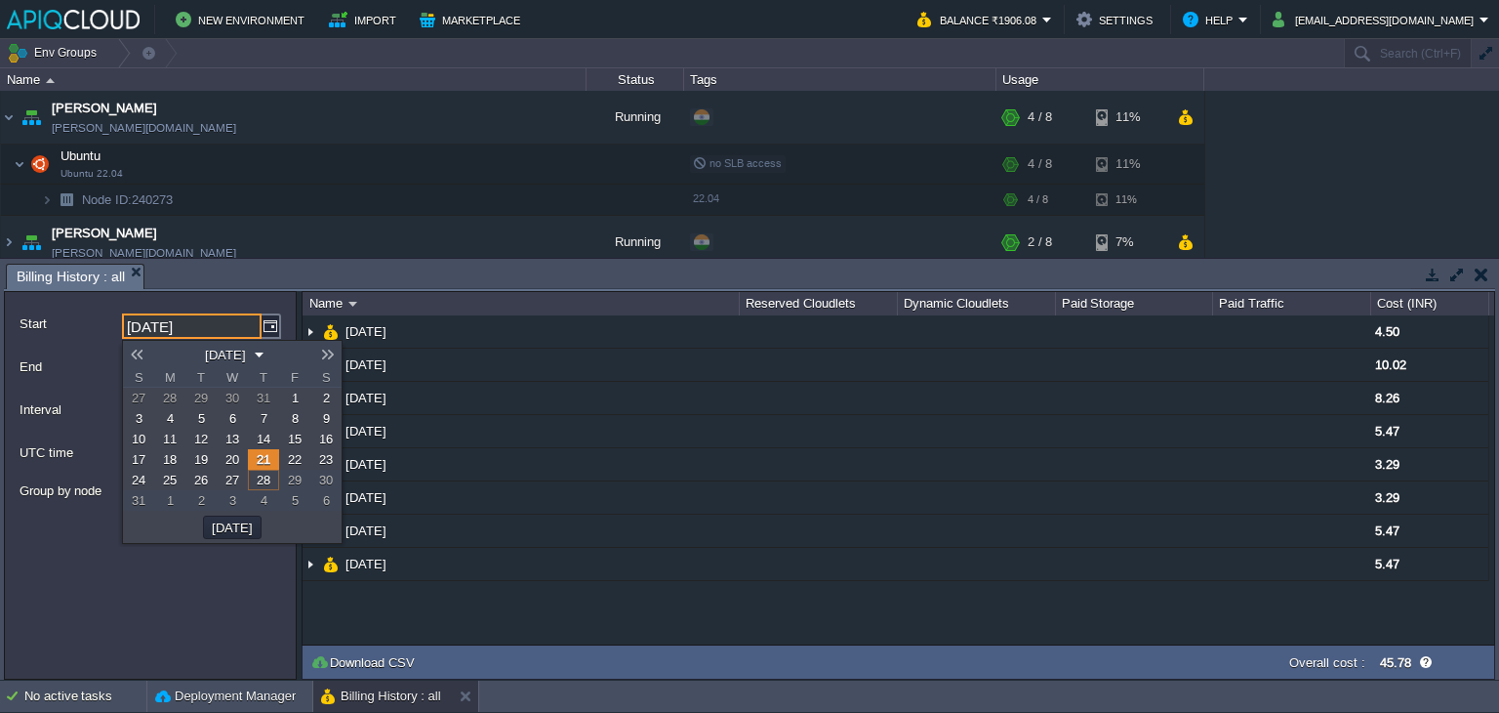
click at [295, 391] on span "1" at bounding box center [295, 397] width 7 height 15
type input "[DATE]"
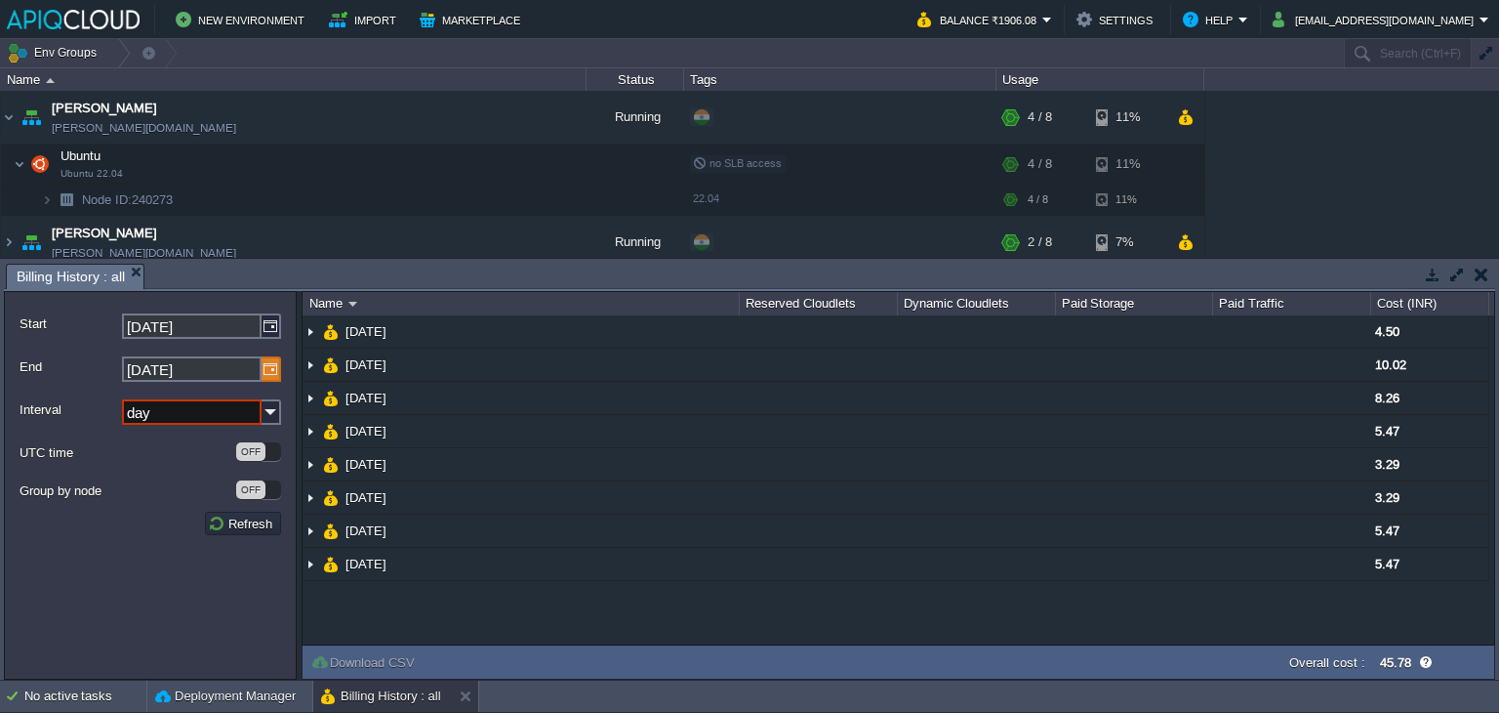
click at [270, 367] on img at bounding box center [272, 368] width 20 height 25
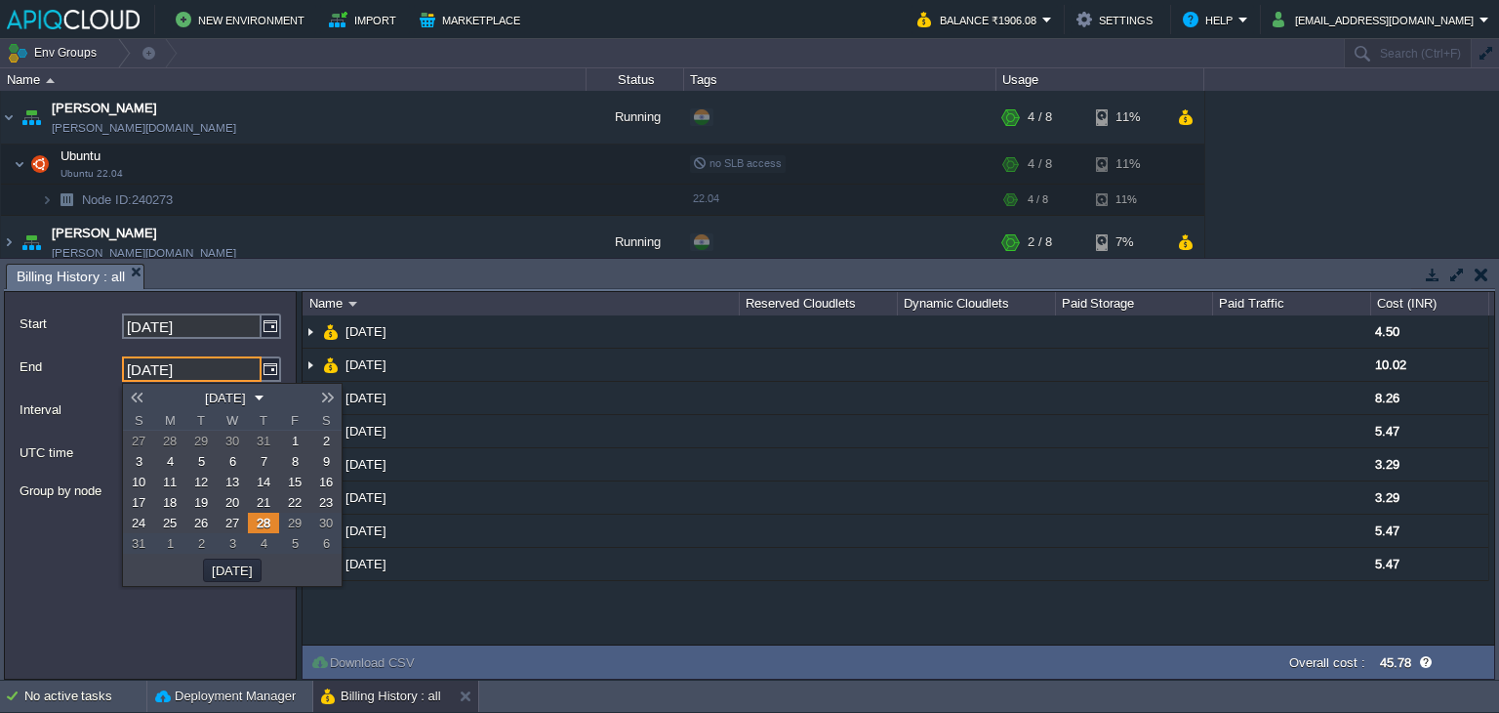
click at [286, 461] on link "8" at bounding box center [294, 461] width 31 height 20
type input "[DATE]"
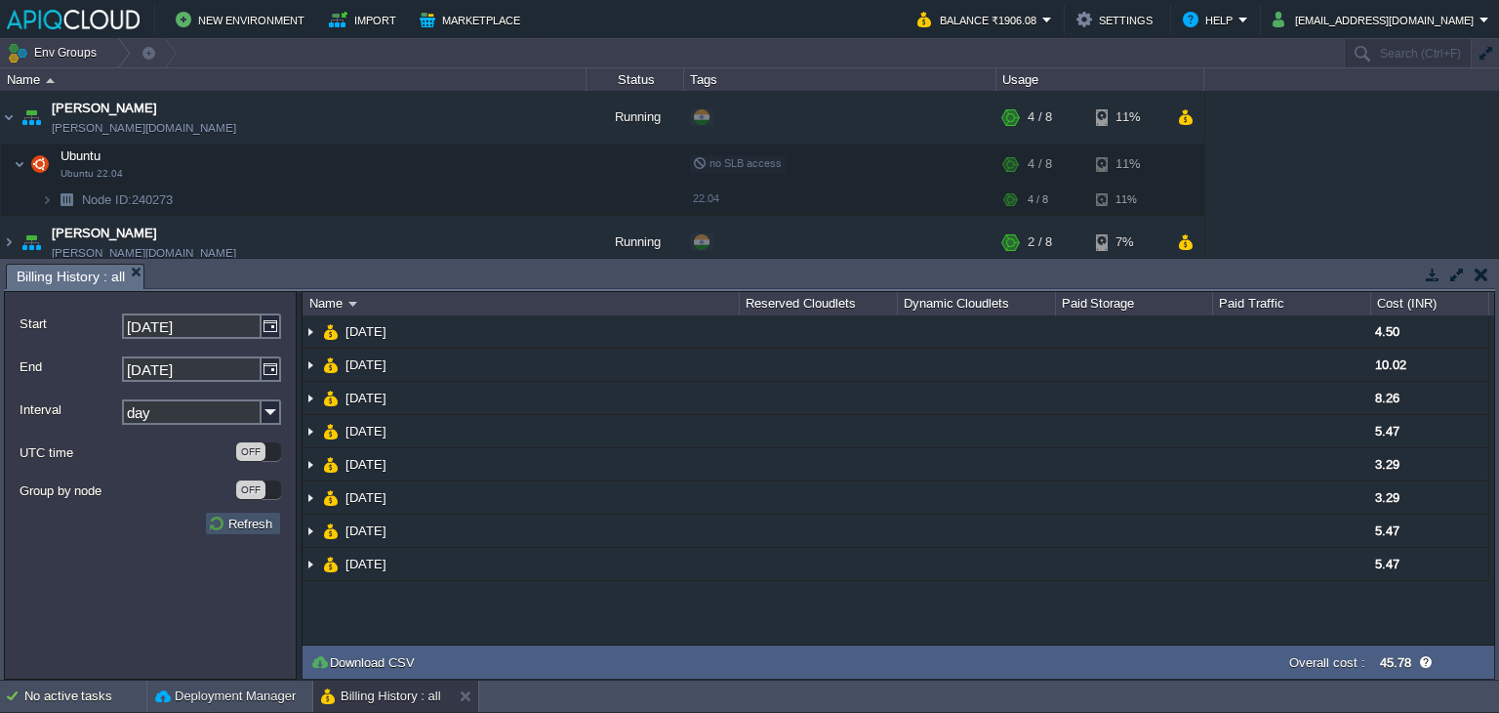
click at [258, 524] on button "Refresh" at bounding box center [243, 523] width 70 height 18
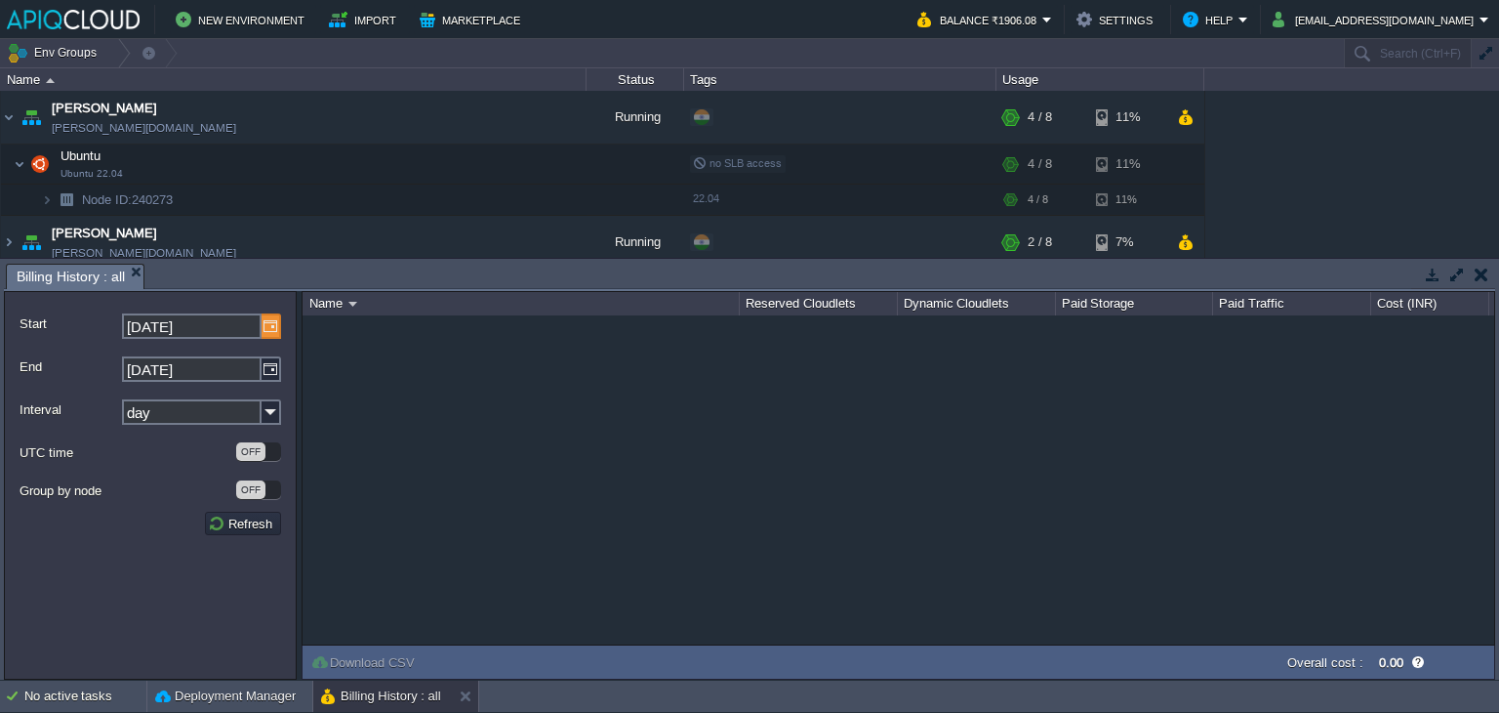
click at [267, 331] on img at bounding box center [272, 325] width 20 height 25
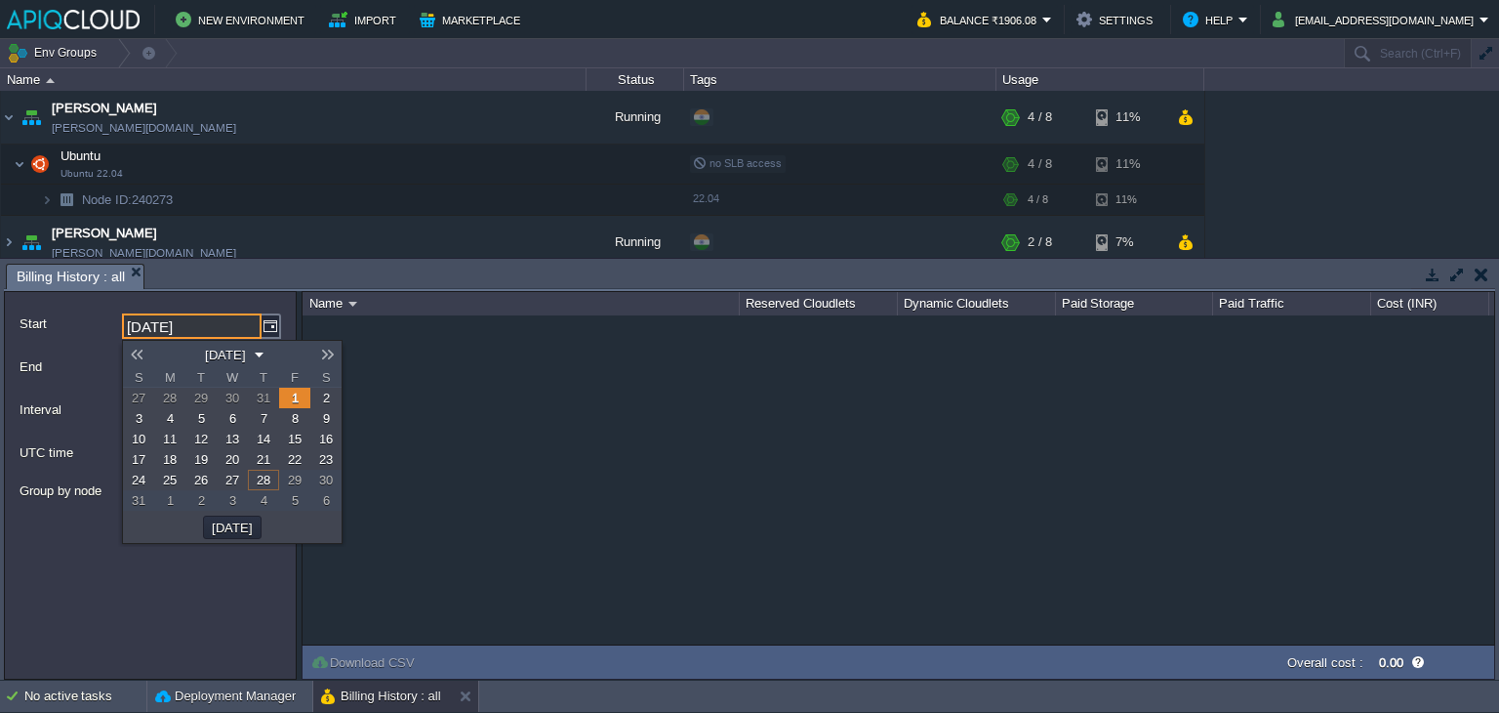
click at [295, 417] on span "8" at bounding box center [295, 418] width 7 height 15
type input "[DATE]"
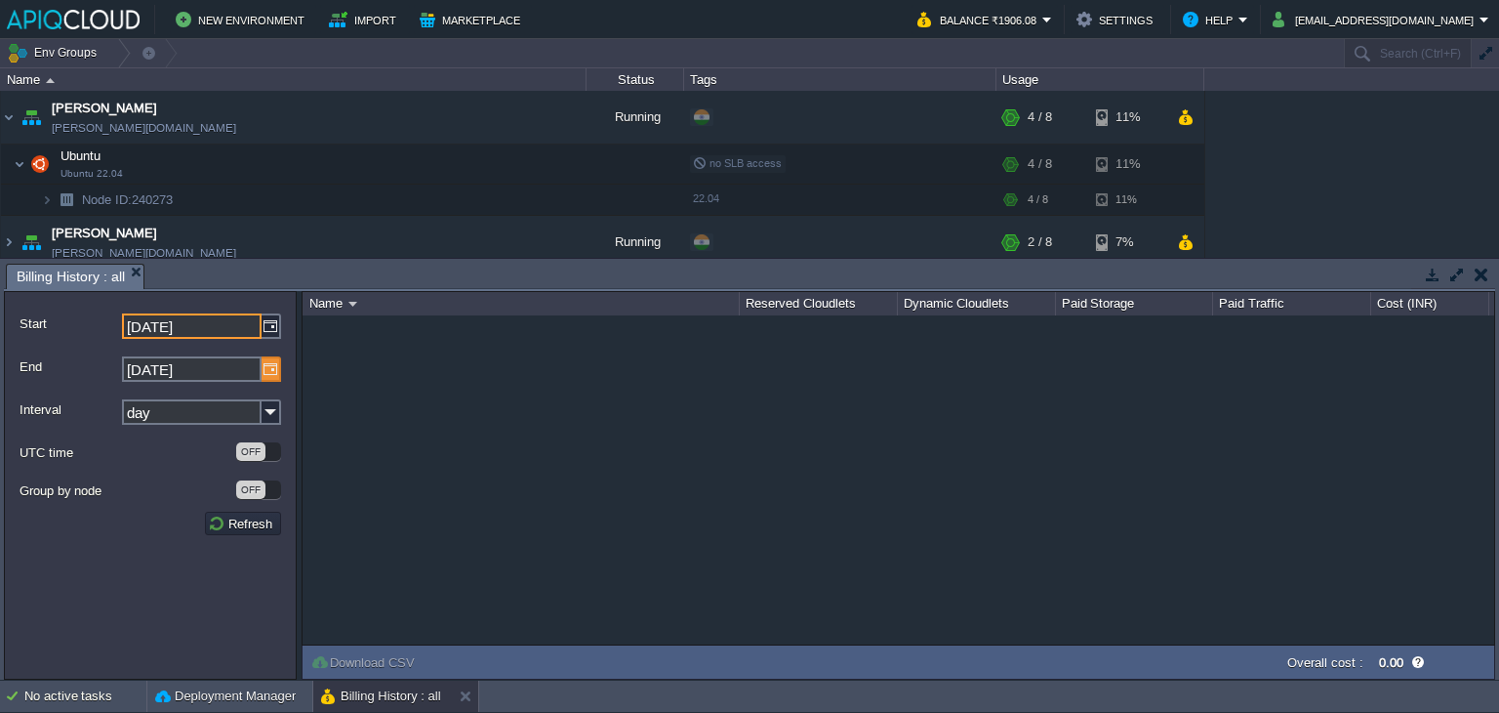
click at [264, 364] on img at bounding box center [272, 368] width 20 height 25
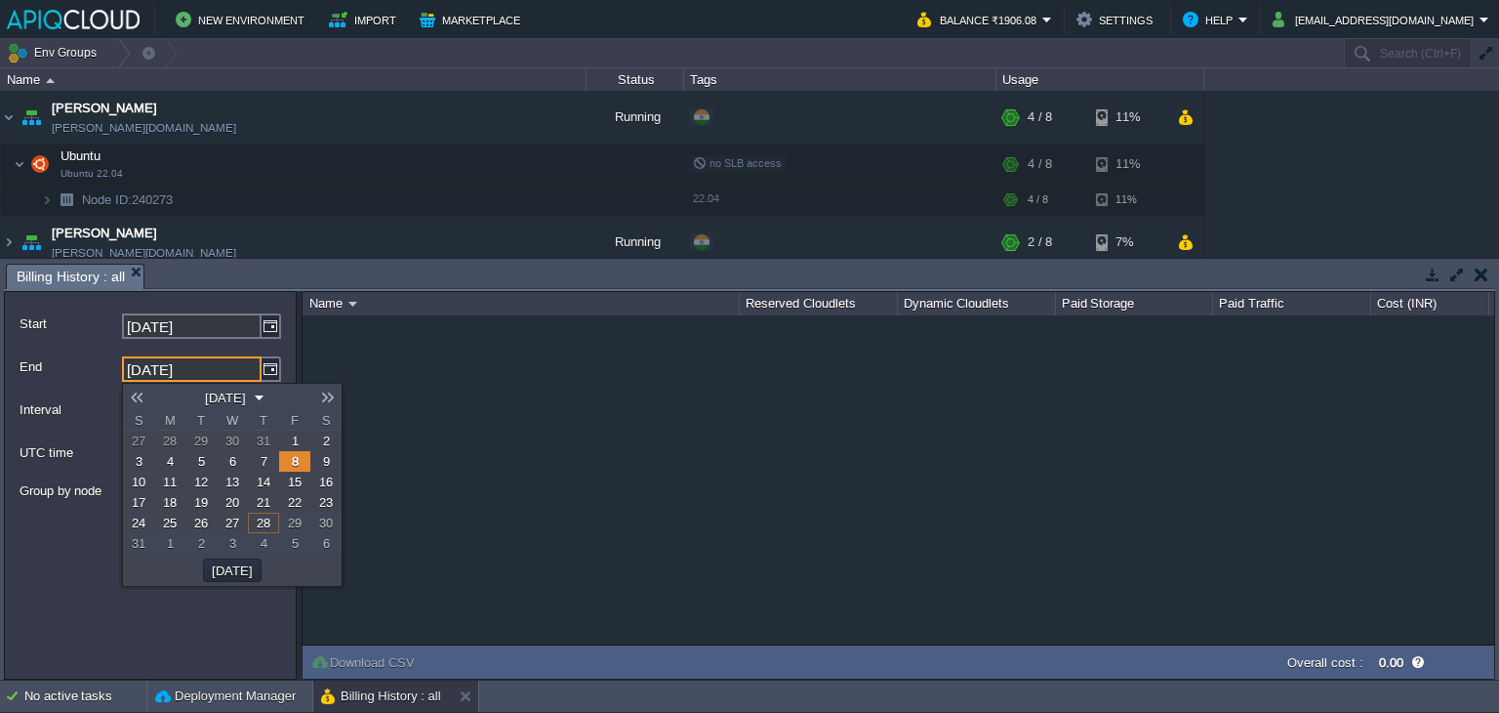
click at [297, 477] on span "15" at bounding box center [295, 481] width 14 height 15
type input "[DATE]"
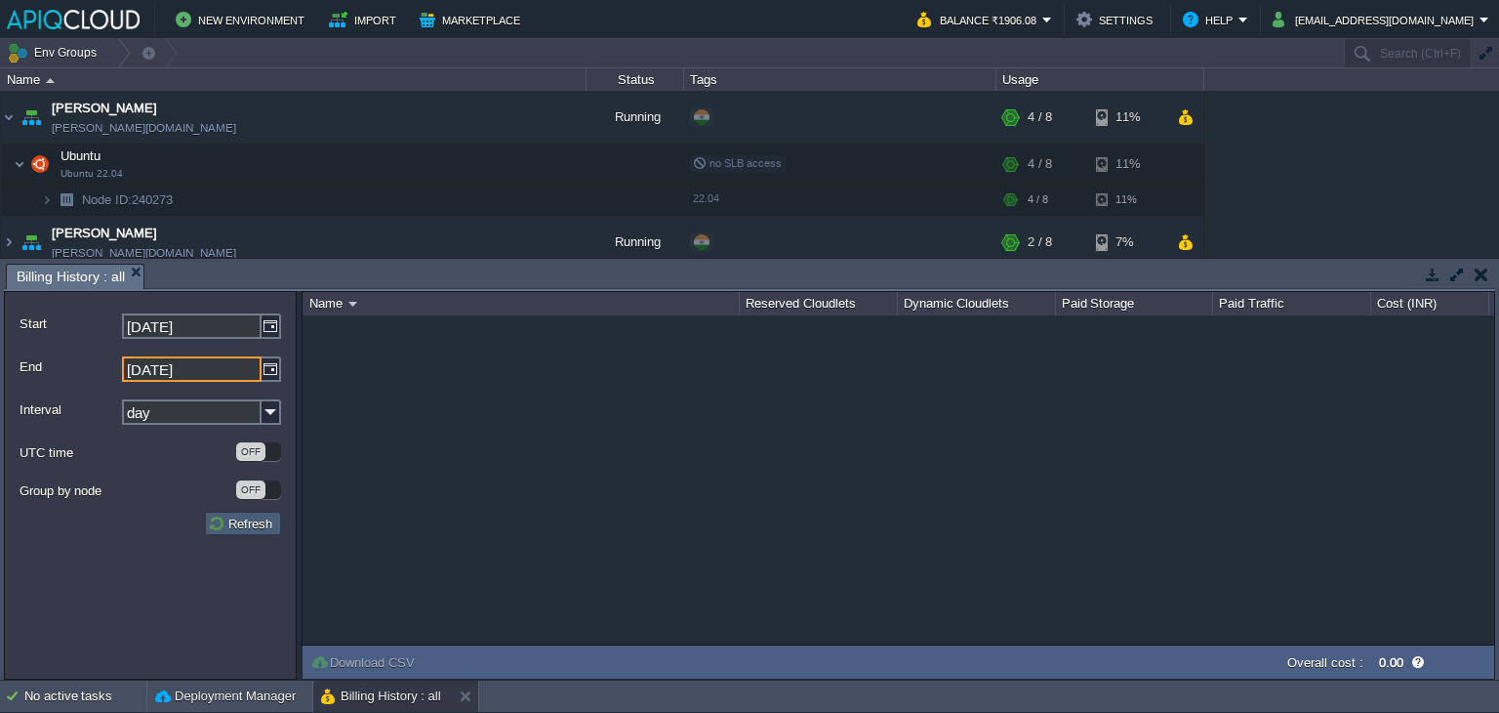
click at [241, 523] on button "Refresh" at bounding box center [243, 523] width 70 height 18
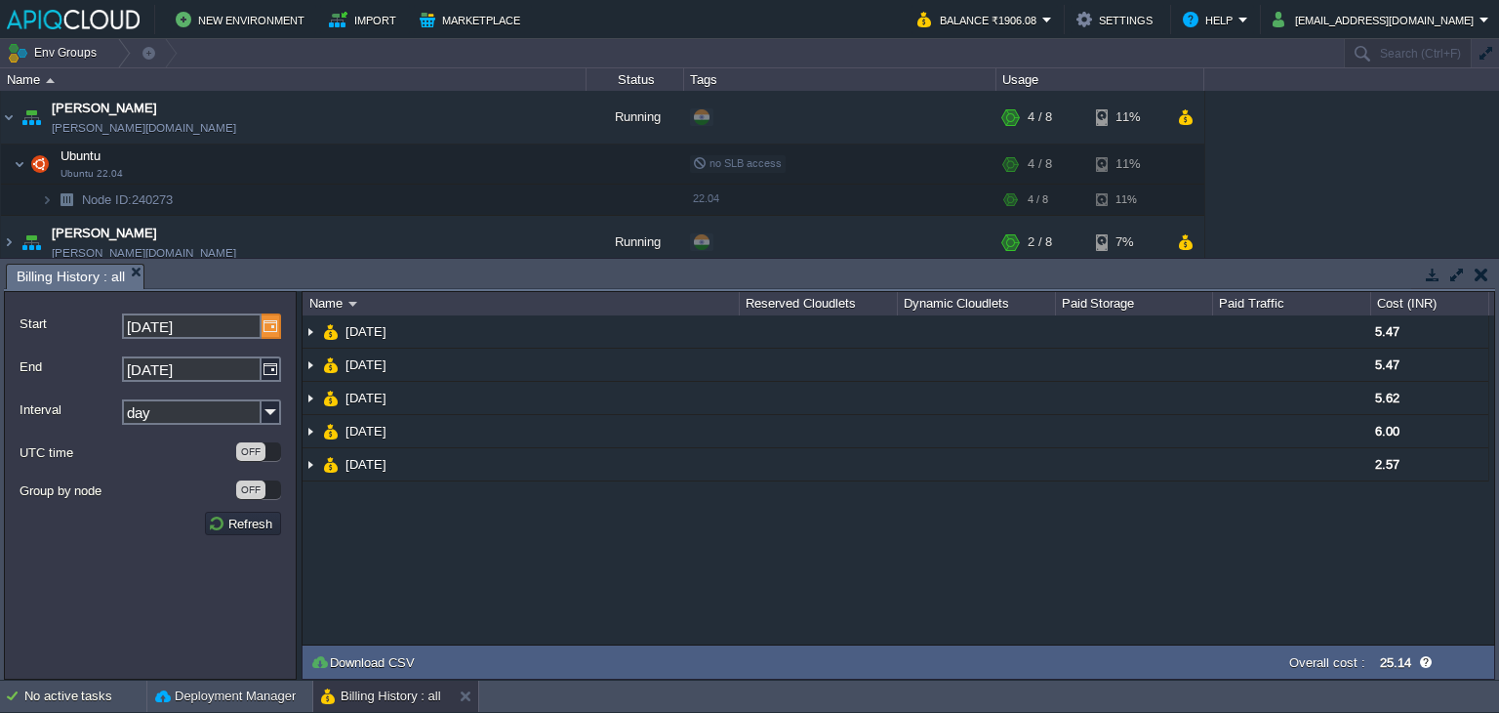
click at [272, 330] on img at bounding box center [272, 325] width 20 height 25
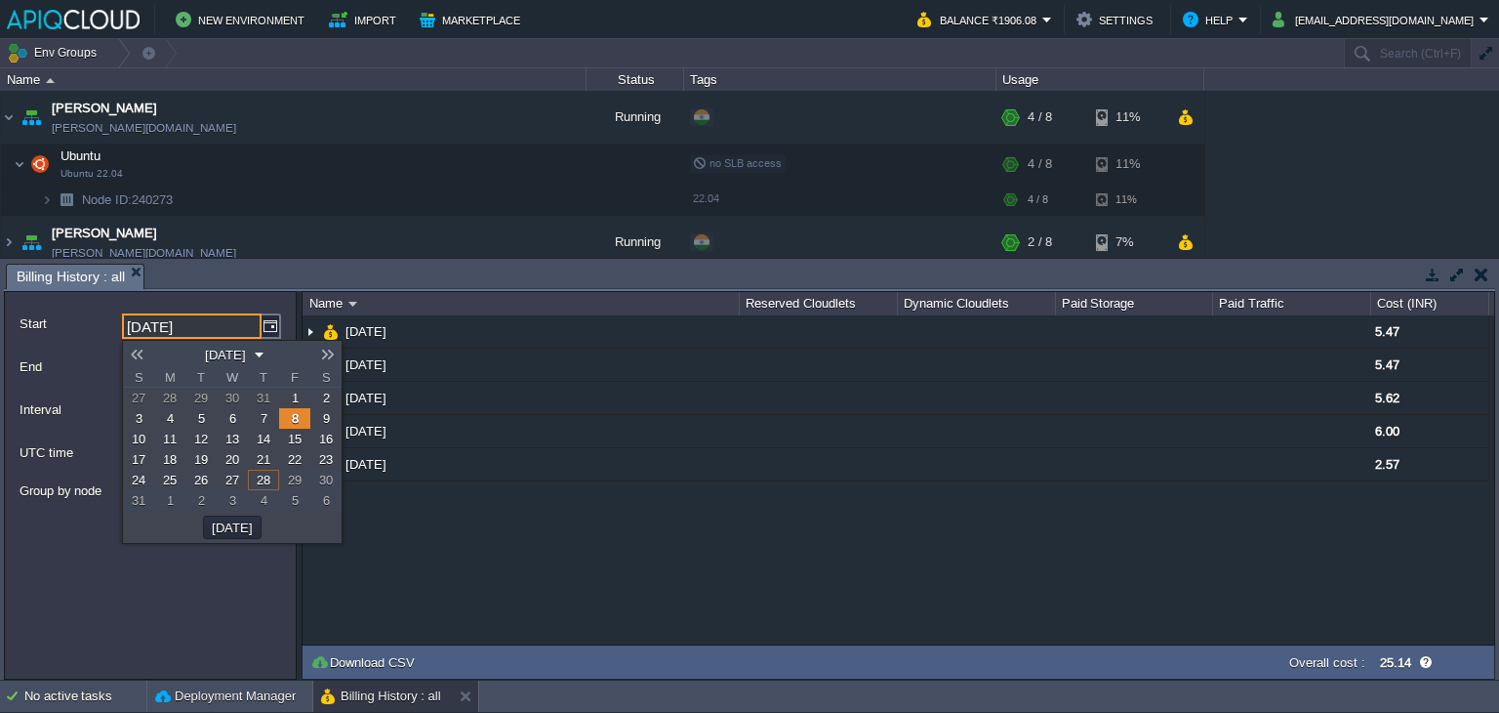
click at [301, 436] on span "15" at bounding box center [295, 438] width 14 height 15
type input "[DATE]"
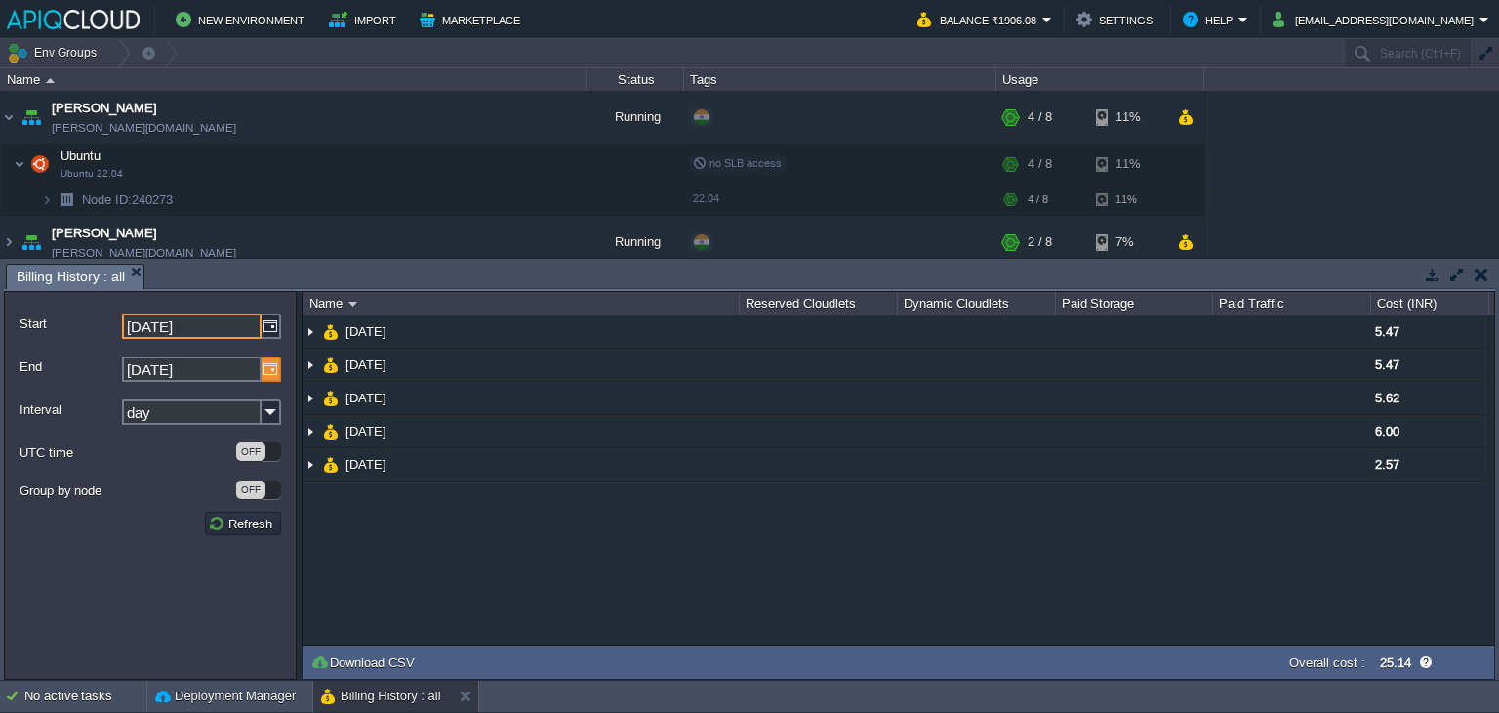
click at [273, 363] on img at bounding box center [272, 368] width 20 height 25
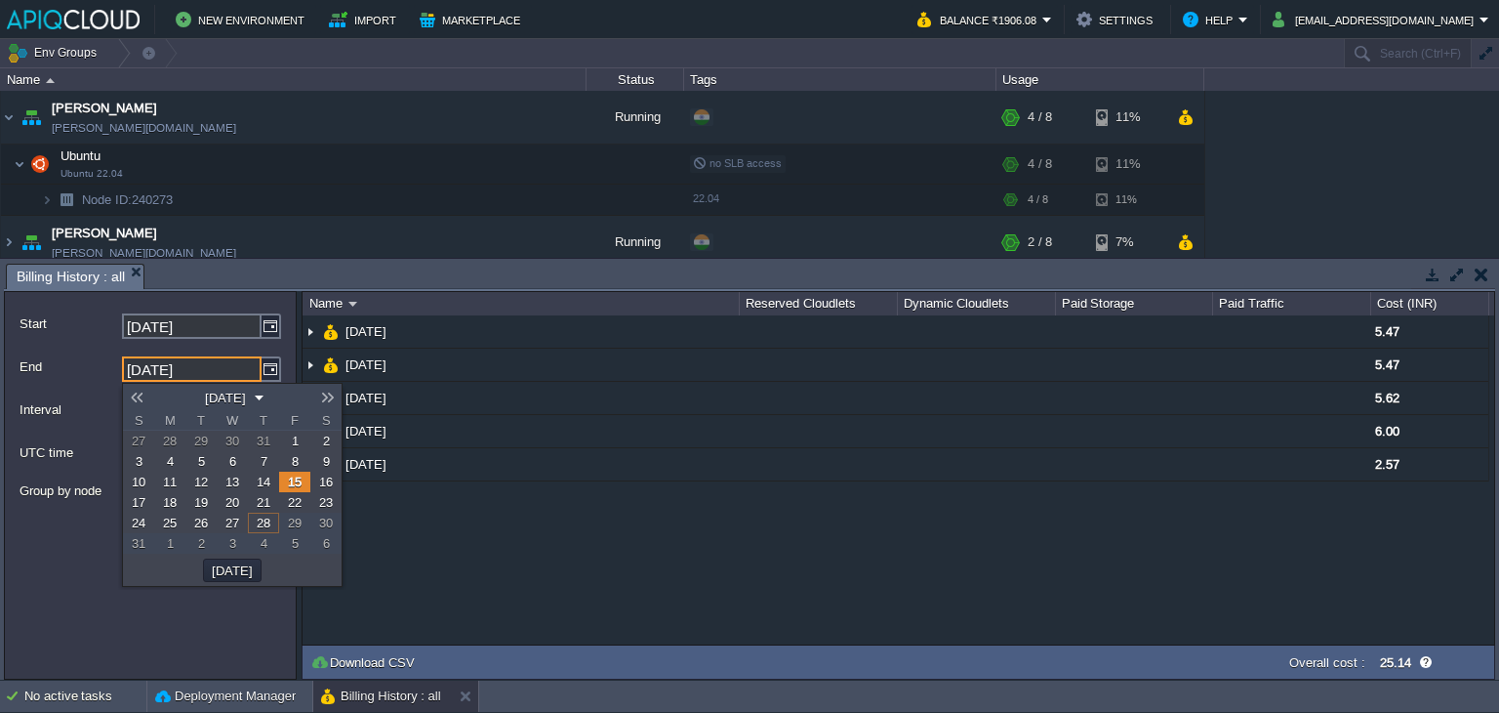
click at [299, 499] on span "22" at bounding box center [295, 502] width 14 height 15
type input "[DATE]"
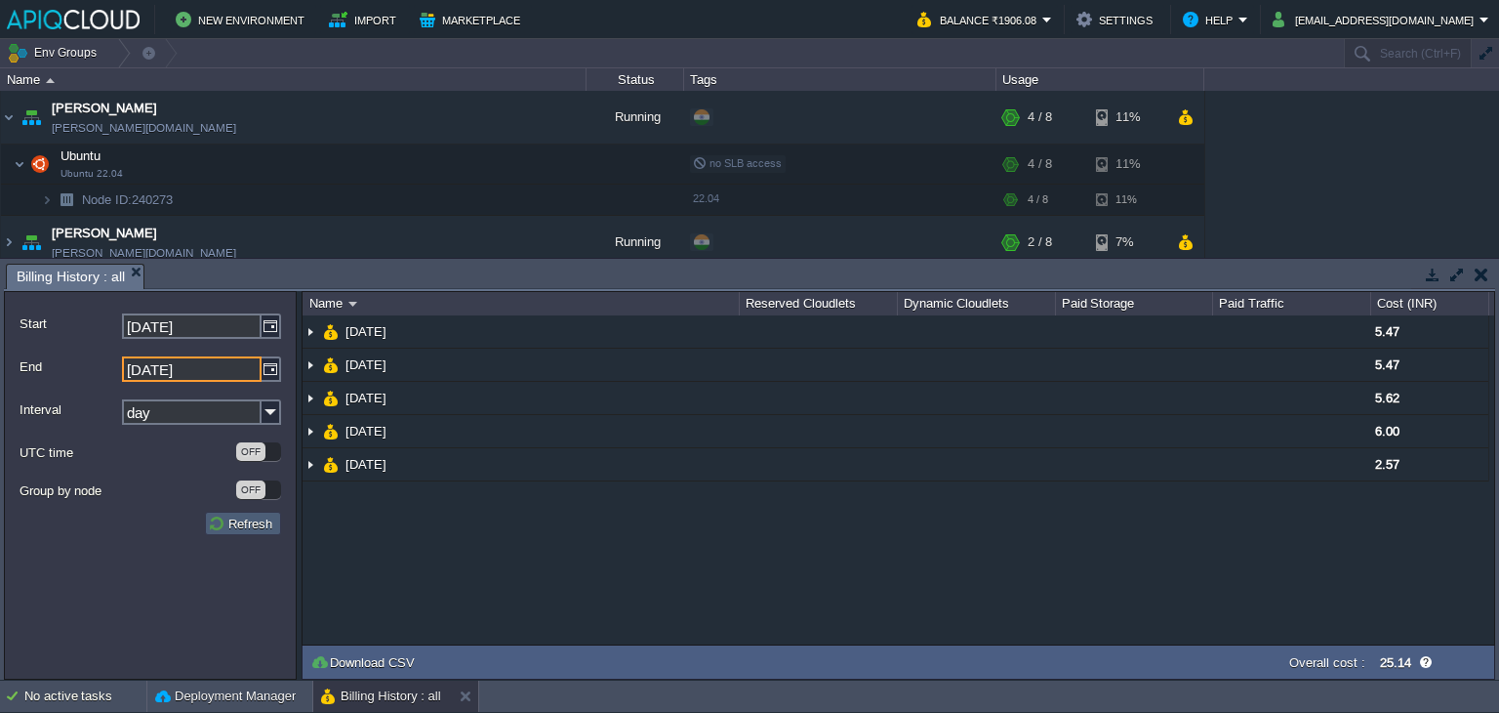
click at [250, 528] on button "Refresh" at bounding box center [243, 523] width 70 height 18
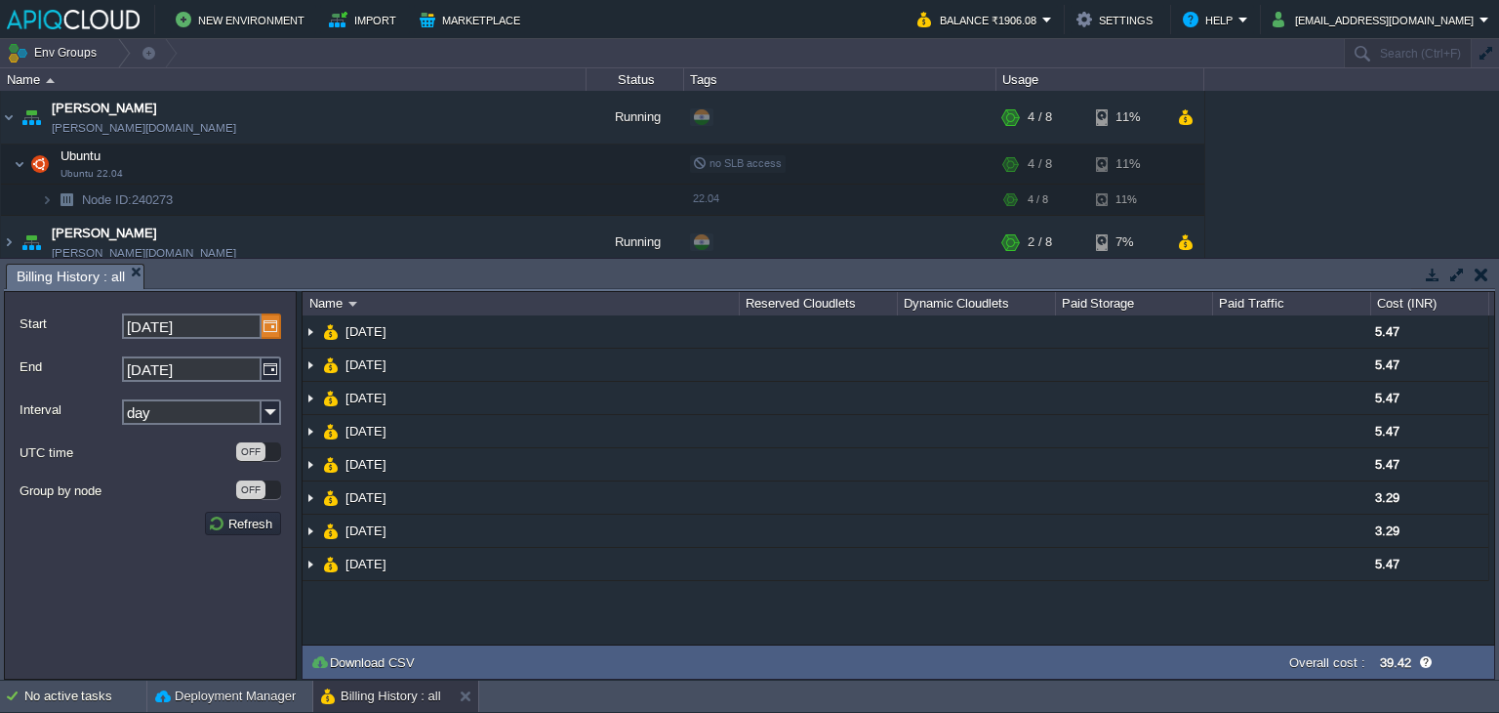
click at [268, 326] on img at bounding box center [272, 325] width 20 height 25
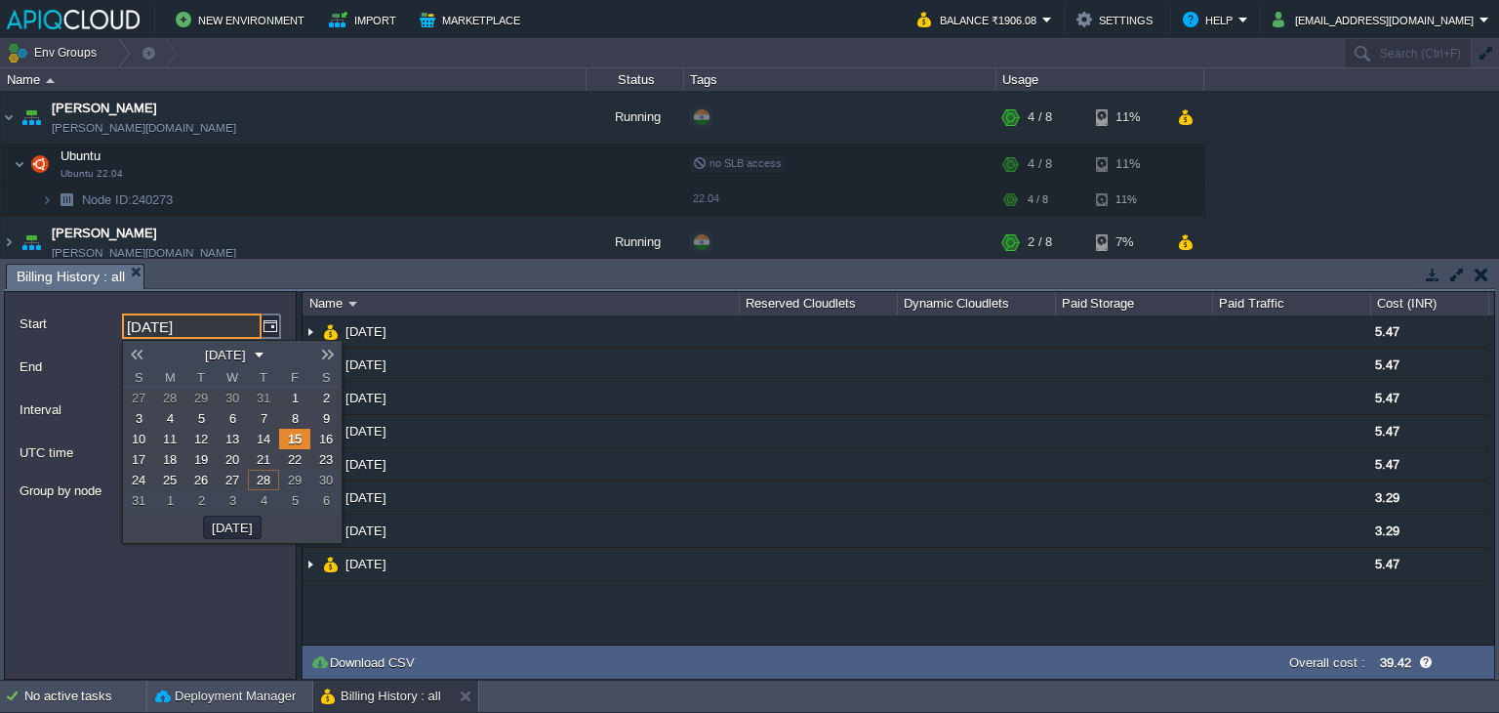
click at [301, 461] on span "22" at bounding box center [295, 459] width 14 height 15
type input "[DATE]"
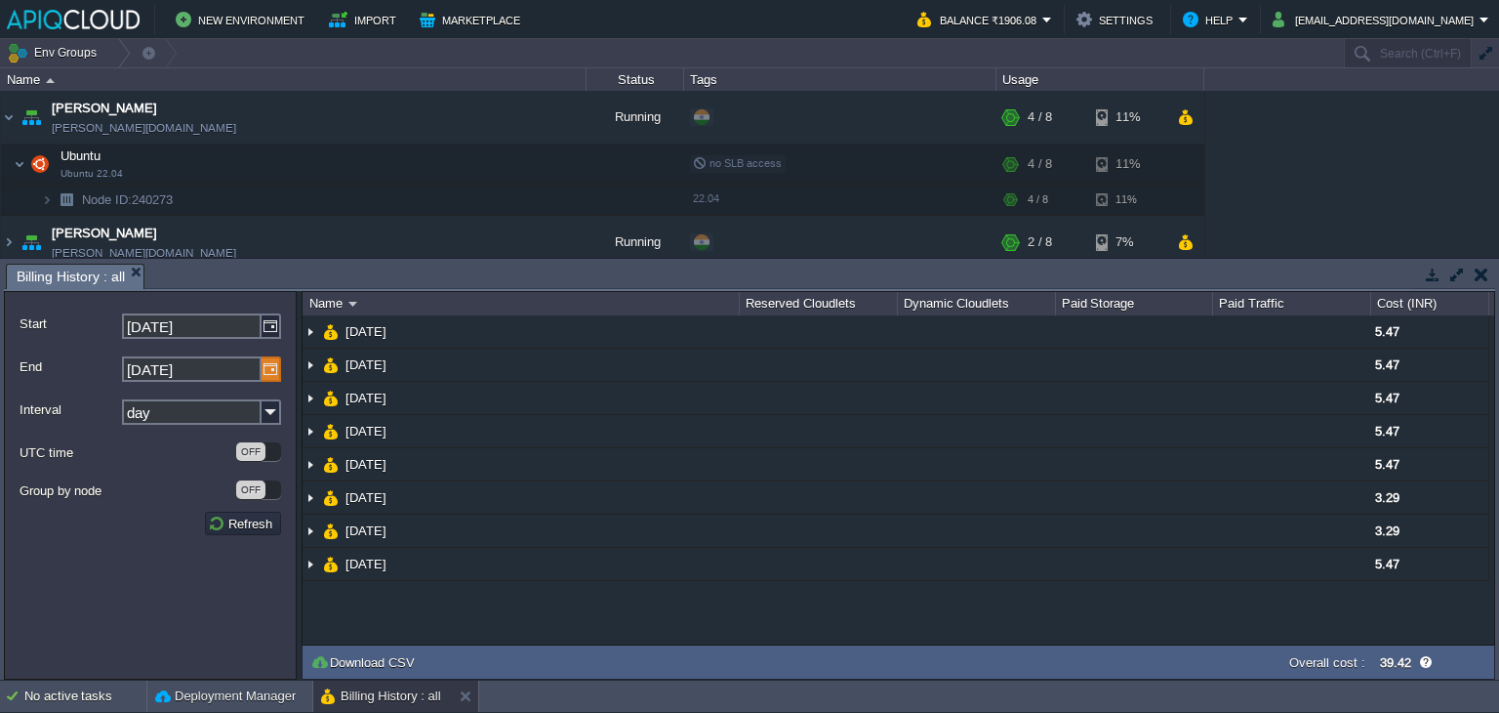
click at [277, 367] on img at bounding box center [272, 368] width 20 height 25
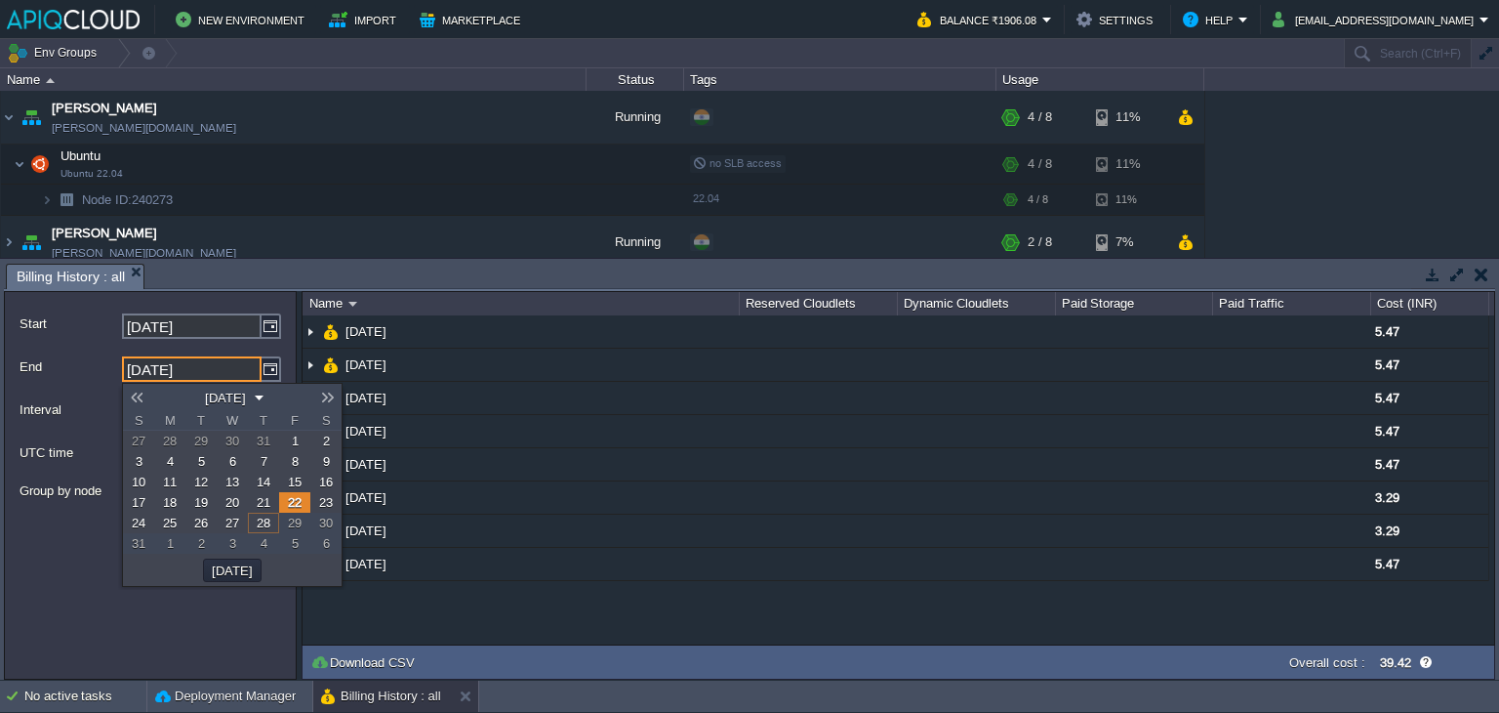
click at [272, 517] on link "28" at bounding box center [263, 522] width 31 height 20
type input "[DATE]"
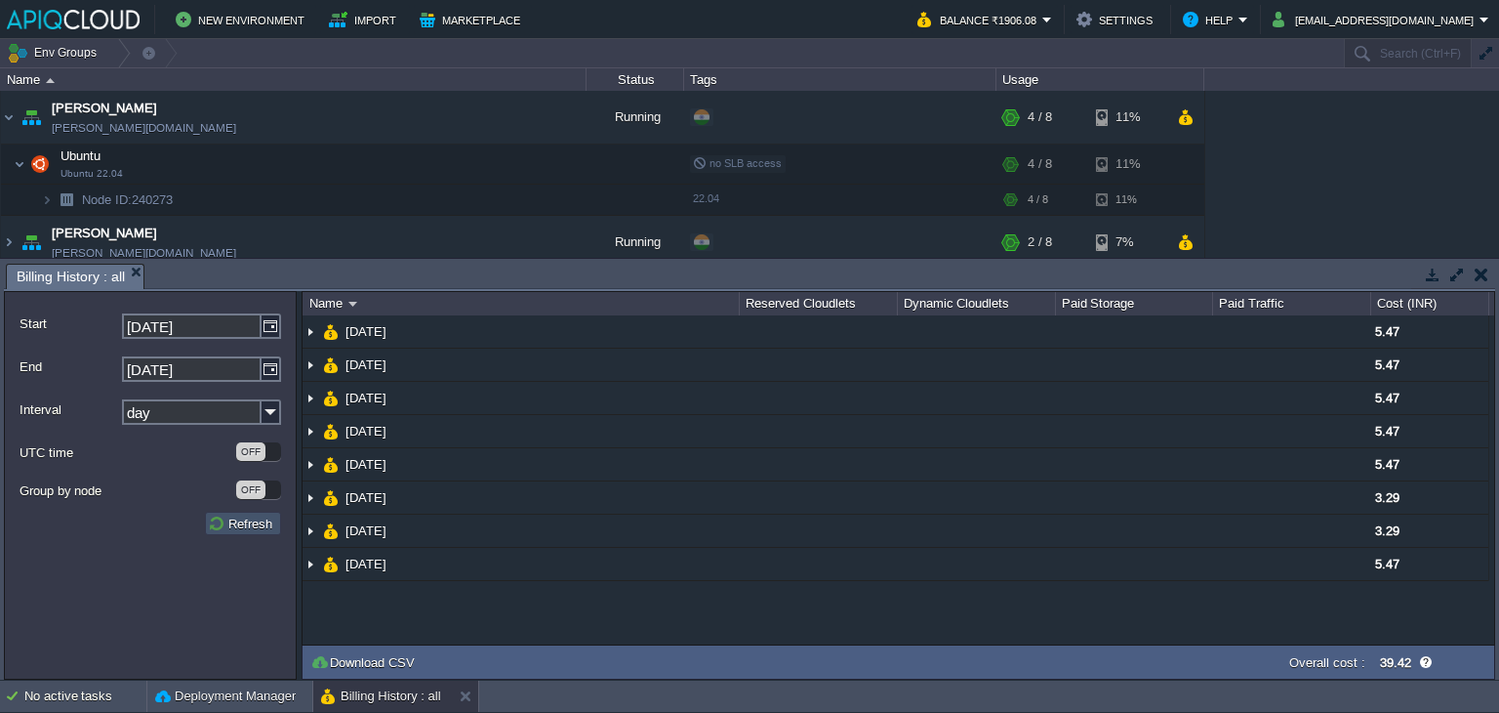
click at [241, 520] on button "Refresh" at bounding box center [243, 523] width 70 height 18
click at [1478, 272] on button "button" at bounding box center [1482, 274] width 14 height 18
